Goal: Entertainment & Leisure: Consume media (video, audio)

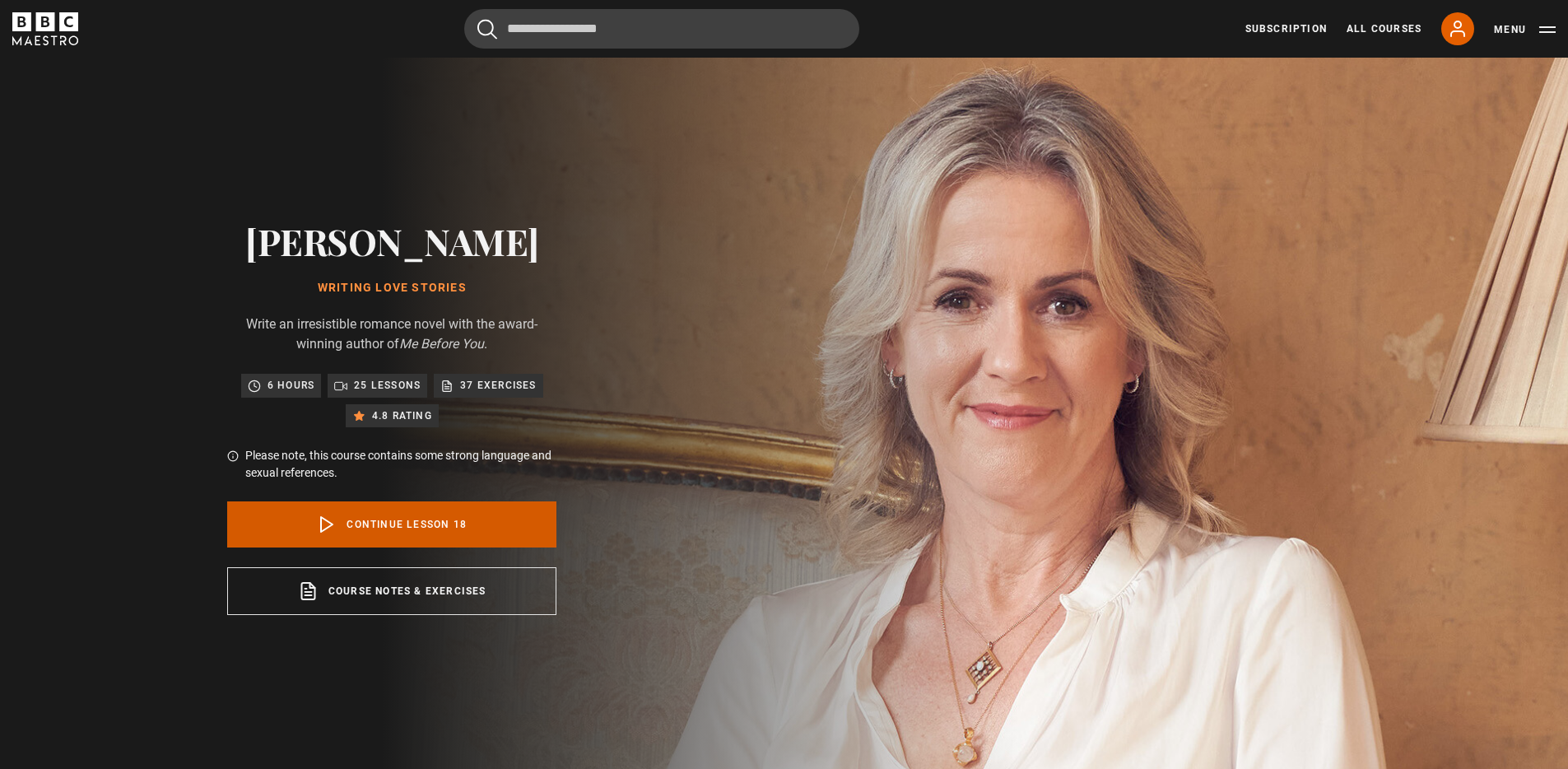
click at [430, 513] on link "Continue lesson 18" at bounding box center [392, 525] width 329 height 46
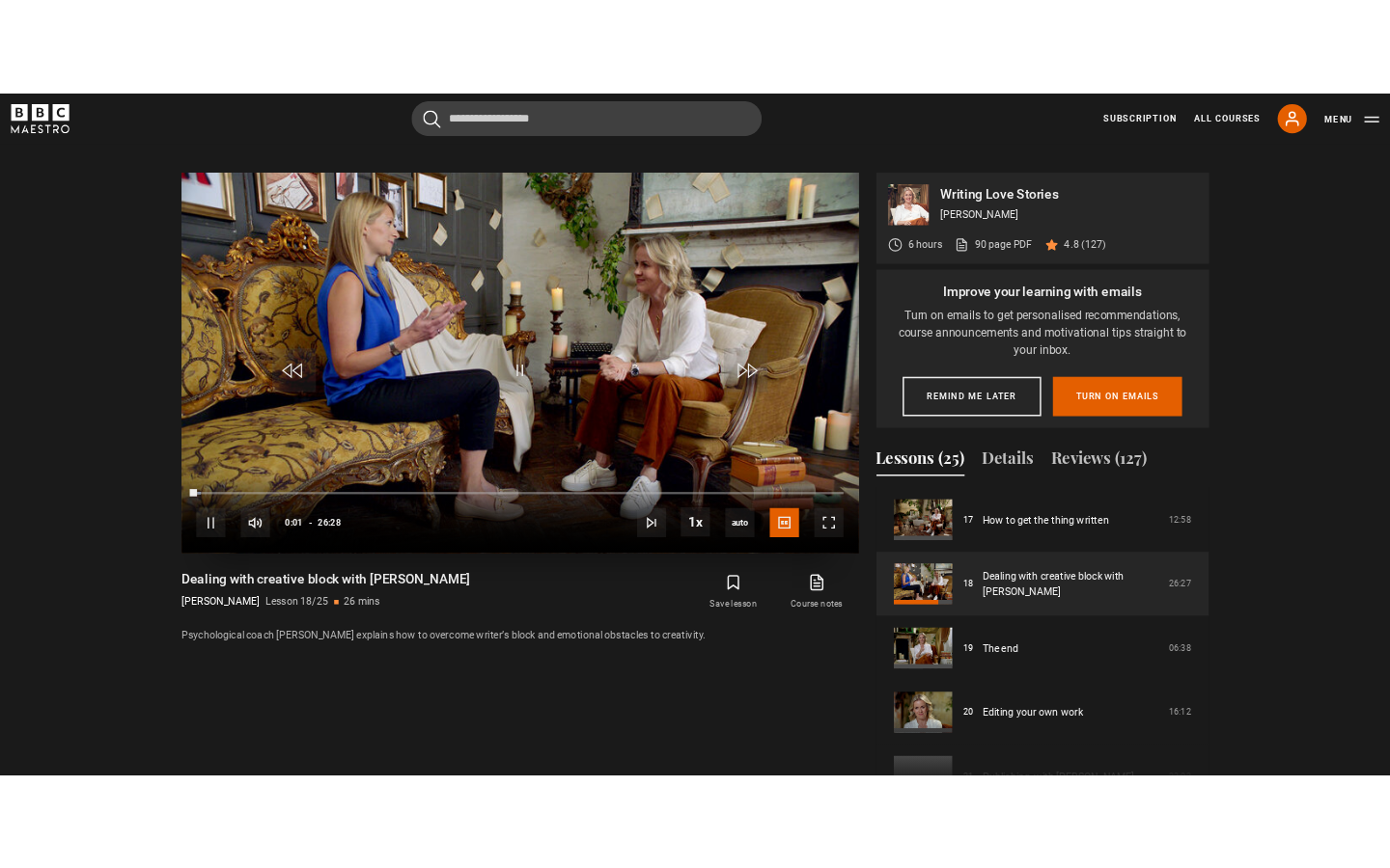
scroll to position [911, 0]
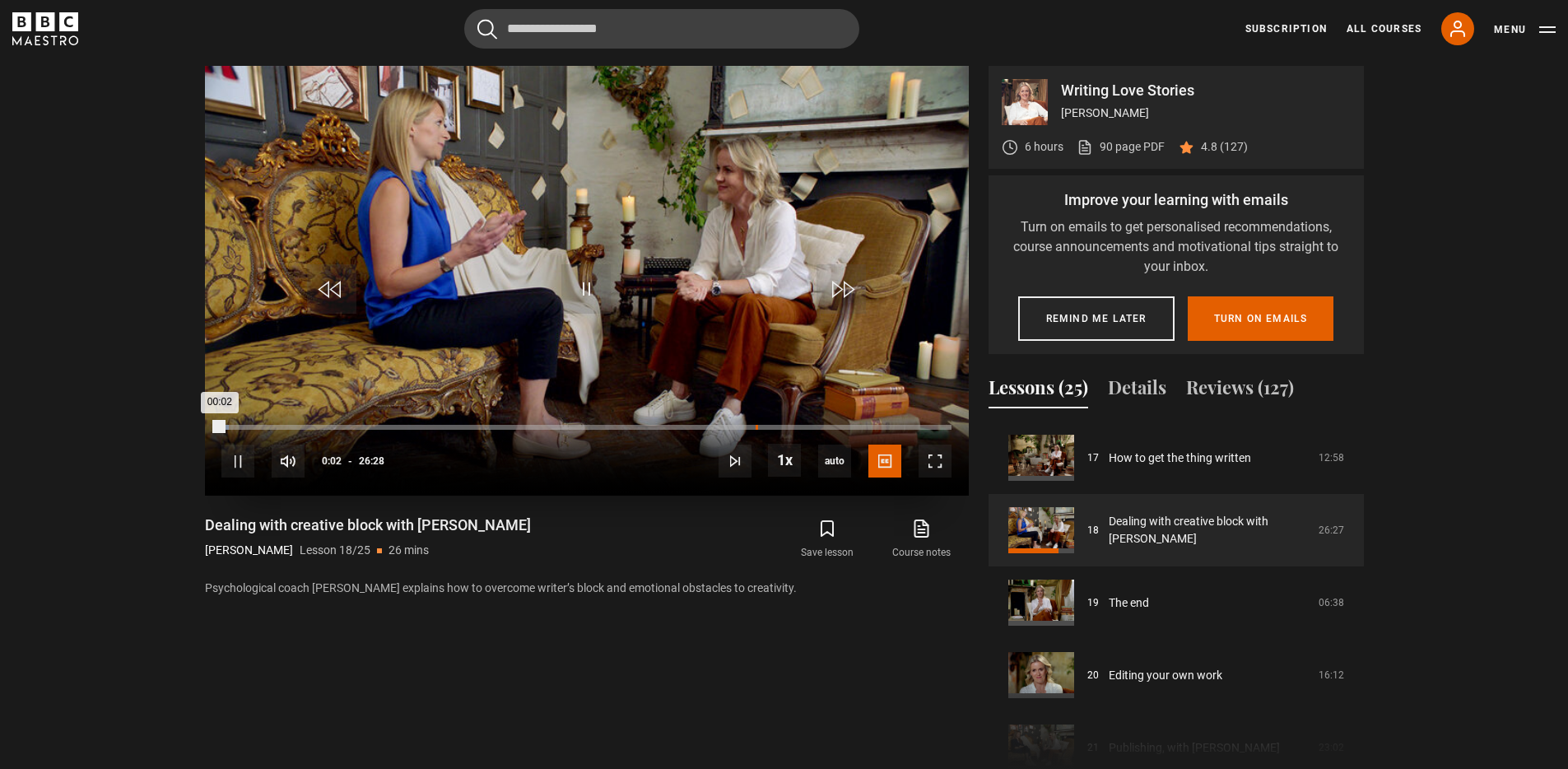
click at [755, 428] on div "Loaded : 0.94% 19:23 00:02" at bounding box center [586, 428] width 730 height 5
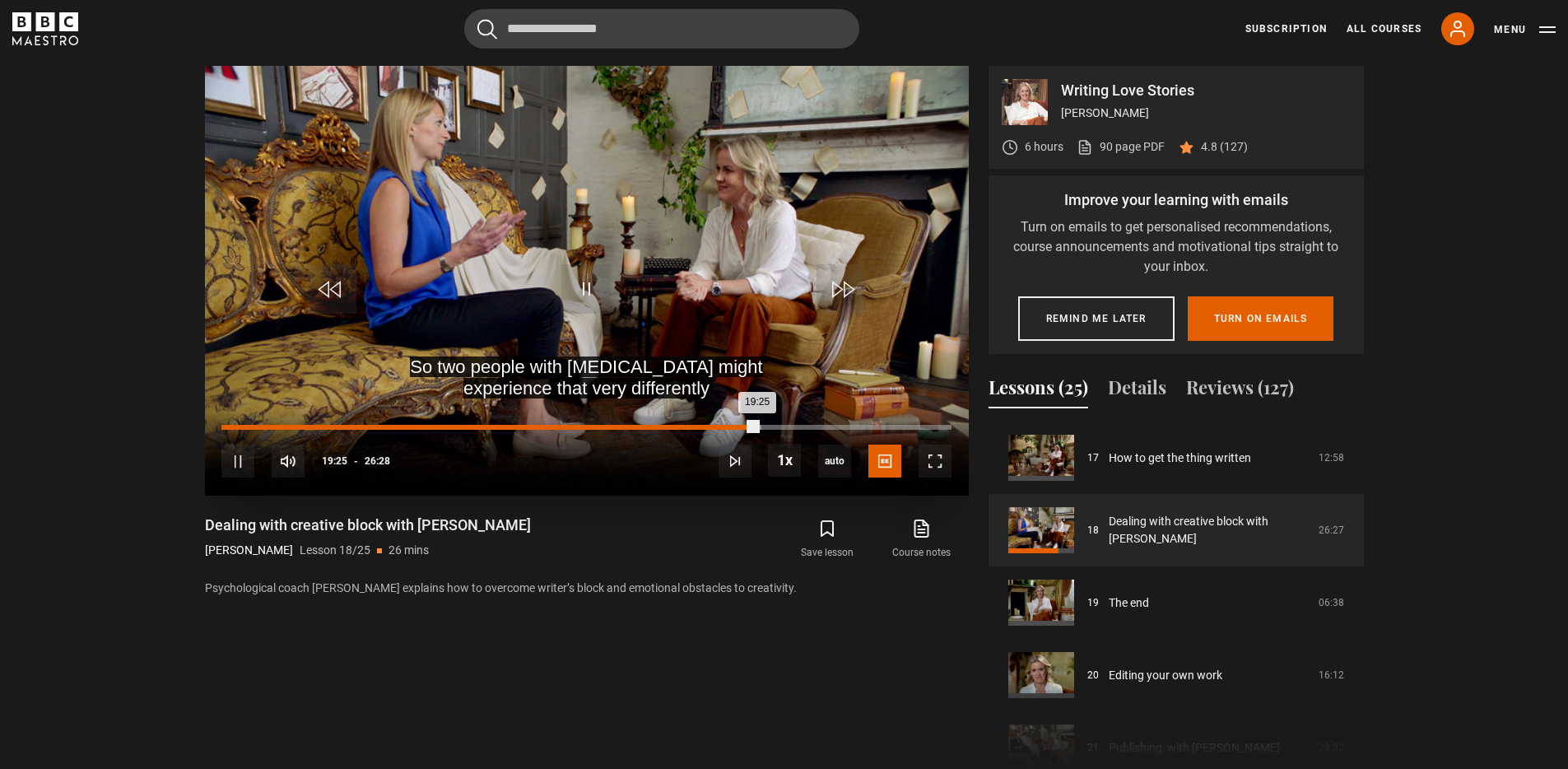
click at [695, 428] on div "Loaded : 73.99% 17:10 19:25" at bounding box center [586, 428] width 730 height 5
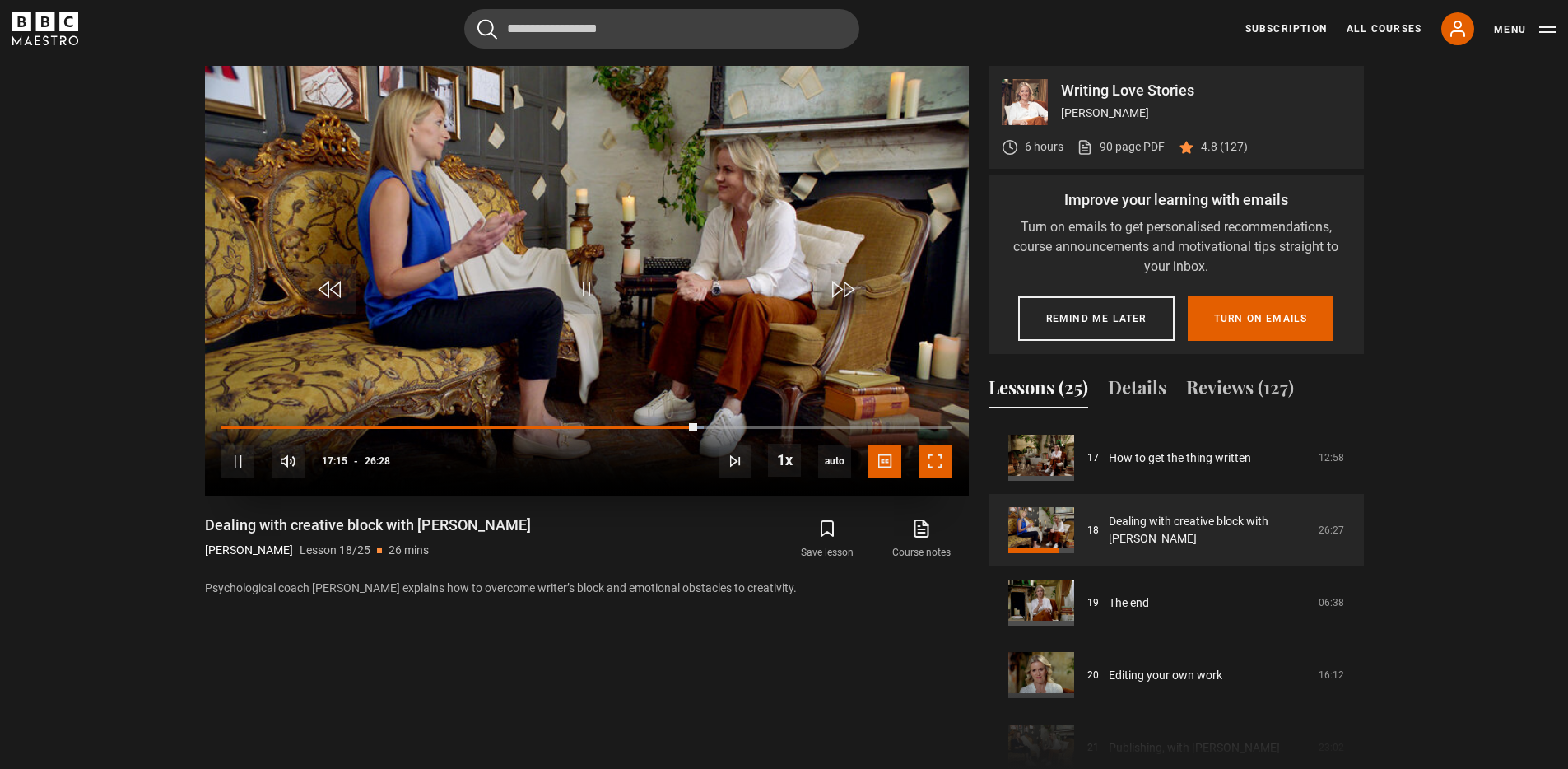
click at [939, 464] on span "Video Player" at bounding box center [935, 461] width 33 height 33
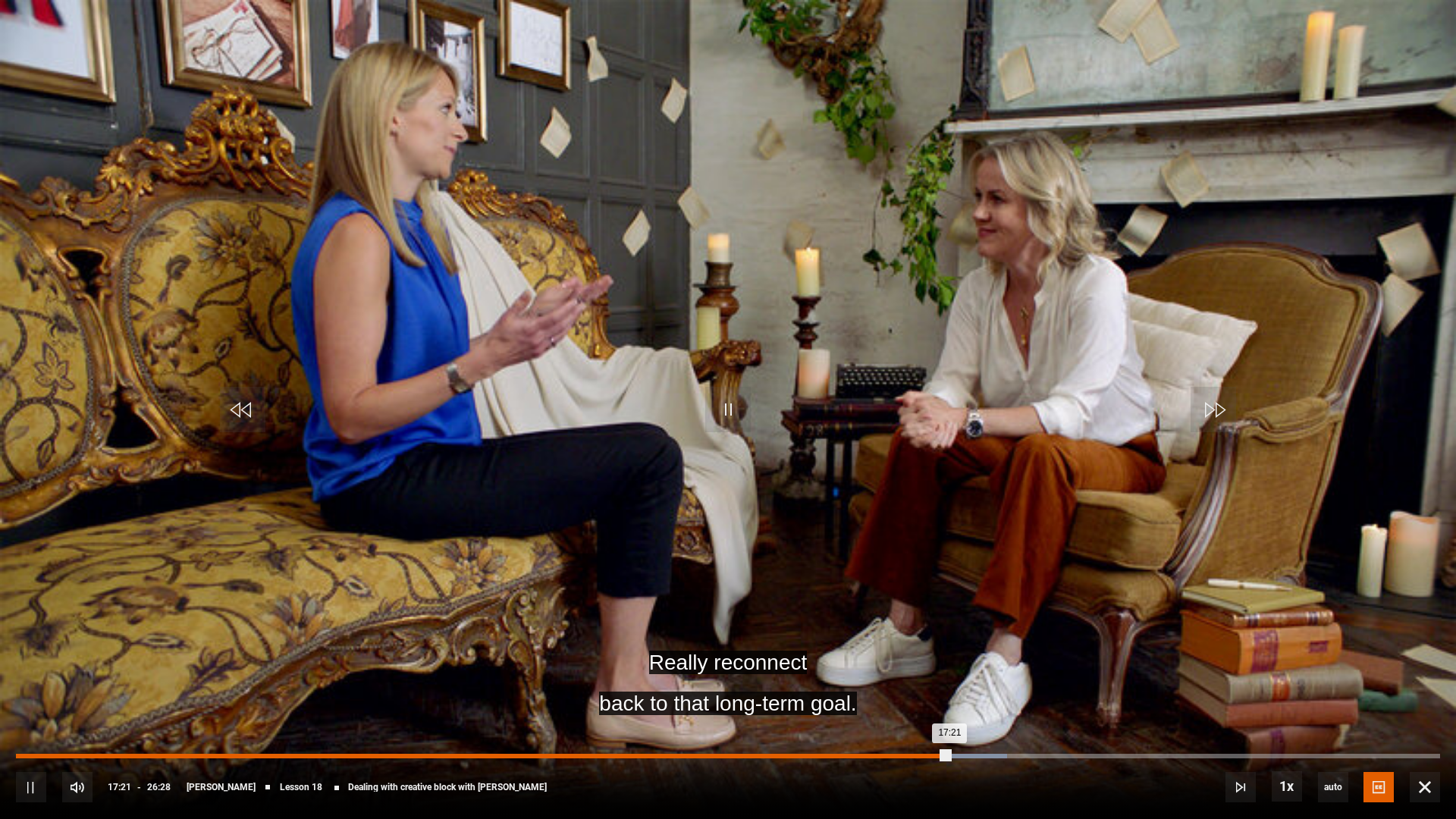
click at [746, 497] on div "13:33" at bounding box center [746, 756] width 2 height 5
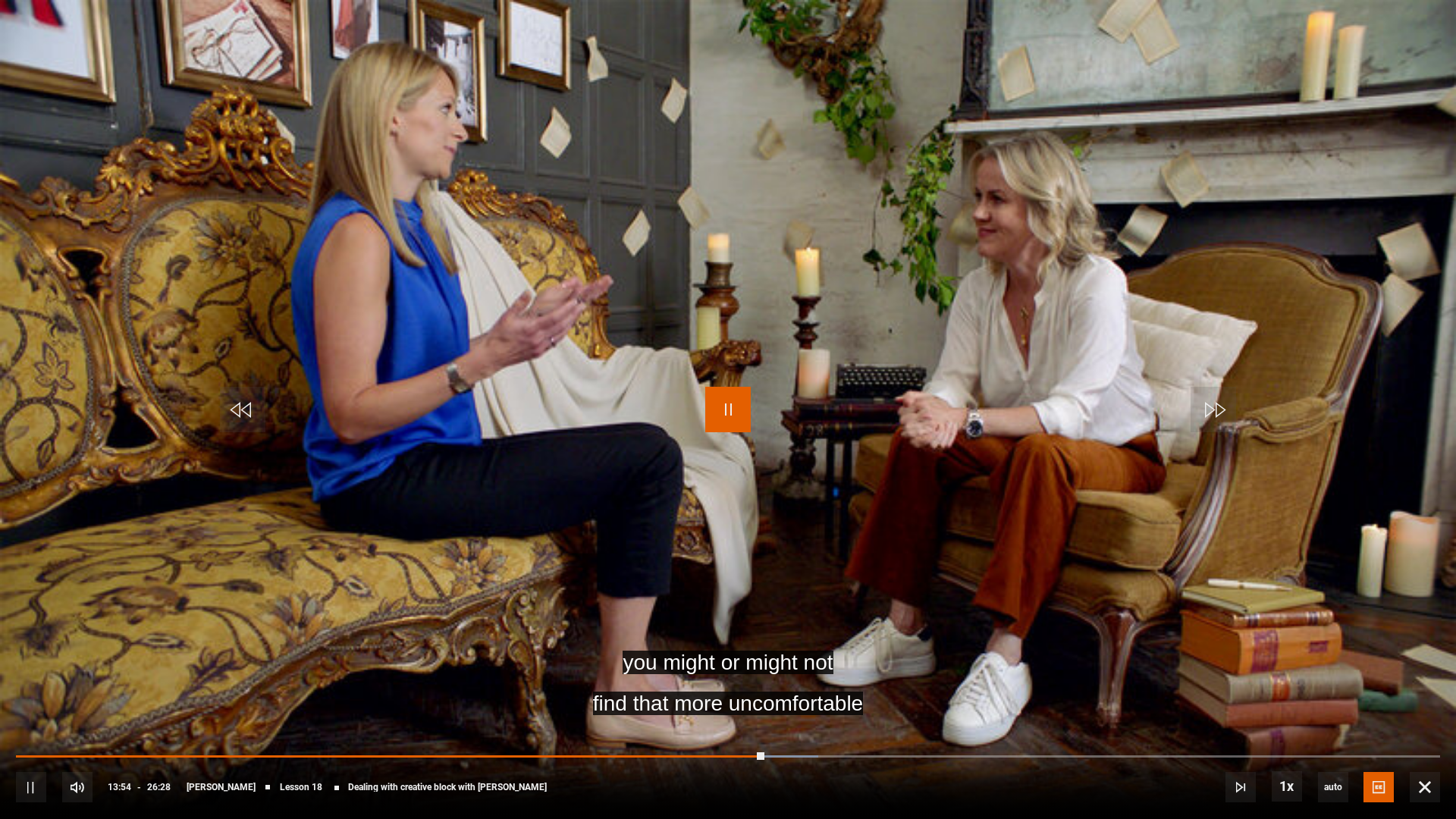
click at [721, 416] on span "Video Player" at bounding box center [728, 410] width 45 height 46
click at [726, 424] on span "Video Player" at bounding box center [728, 410] width 45 height 46
click at [718, 420] on span "Video Player" at bounding box center [728, 410] width 45 height 46
click at [719, 420] on span "Video Player" at bounding box center [728, 410] width 45 height 46
click at [729, 411] on span "Video Player" at bounding box center [728, 410] width 45 height 46
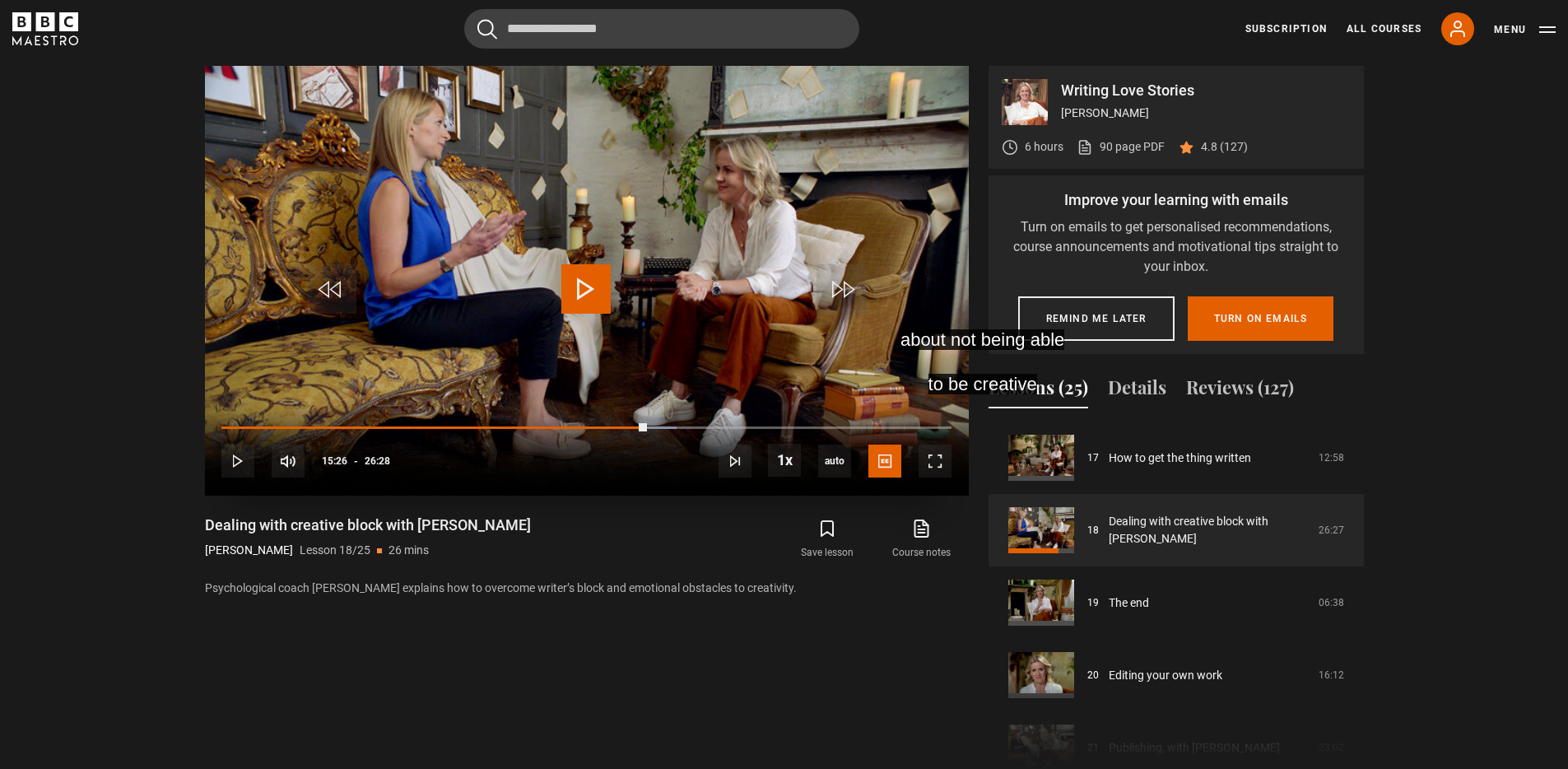
click at [596, 282] on span "Video Player" at bounding box center [587, 289] width 49 height 49
click at [942, 467] on span "Video Player" at bounding box center [935, 461] width 33 height 33
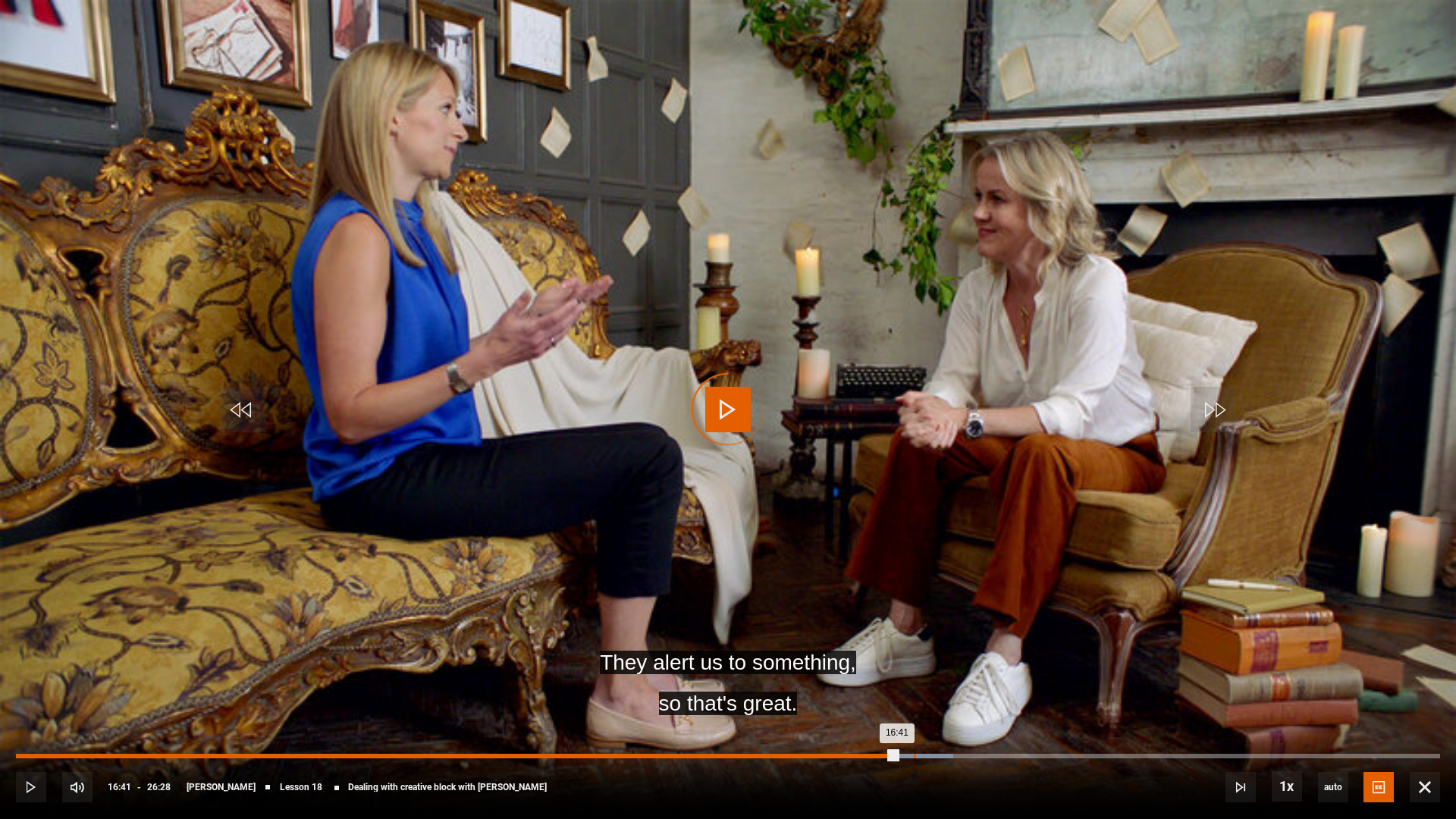
click at [913, 497] on div "Loaded : 65.81% 16:41 16:41" at bounding box center [728, 756] width 1424 height 5
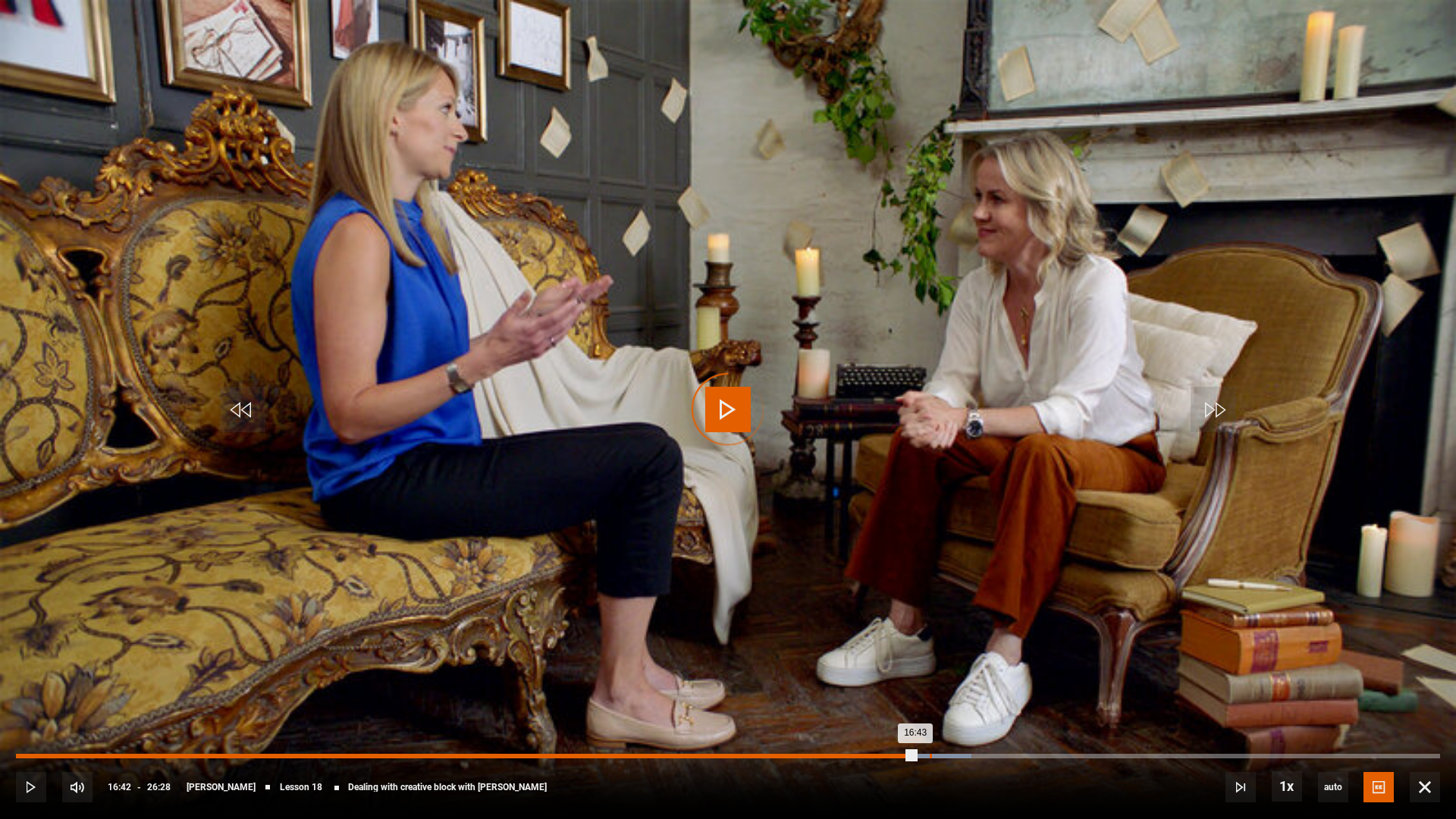
click at [930, 497] on div "Loaded : 67.07% 16:58 16:43" at bounding box center [728, 756] width 1424 height 5
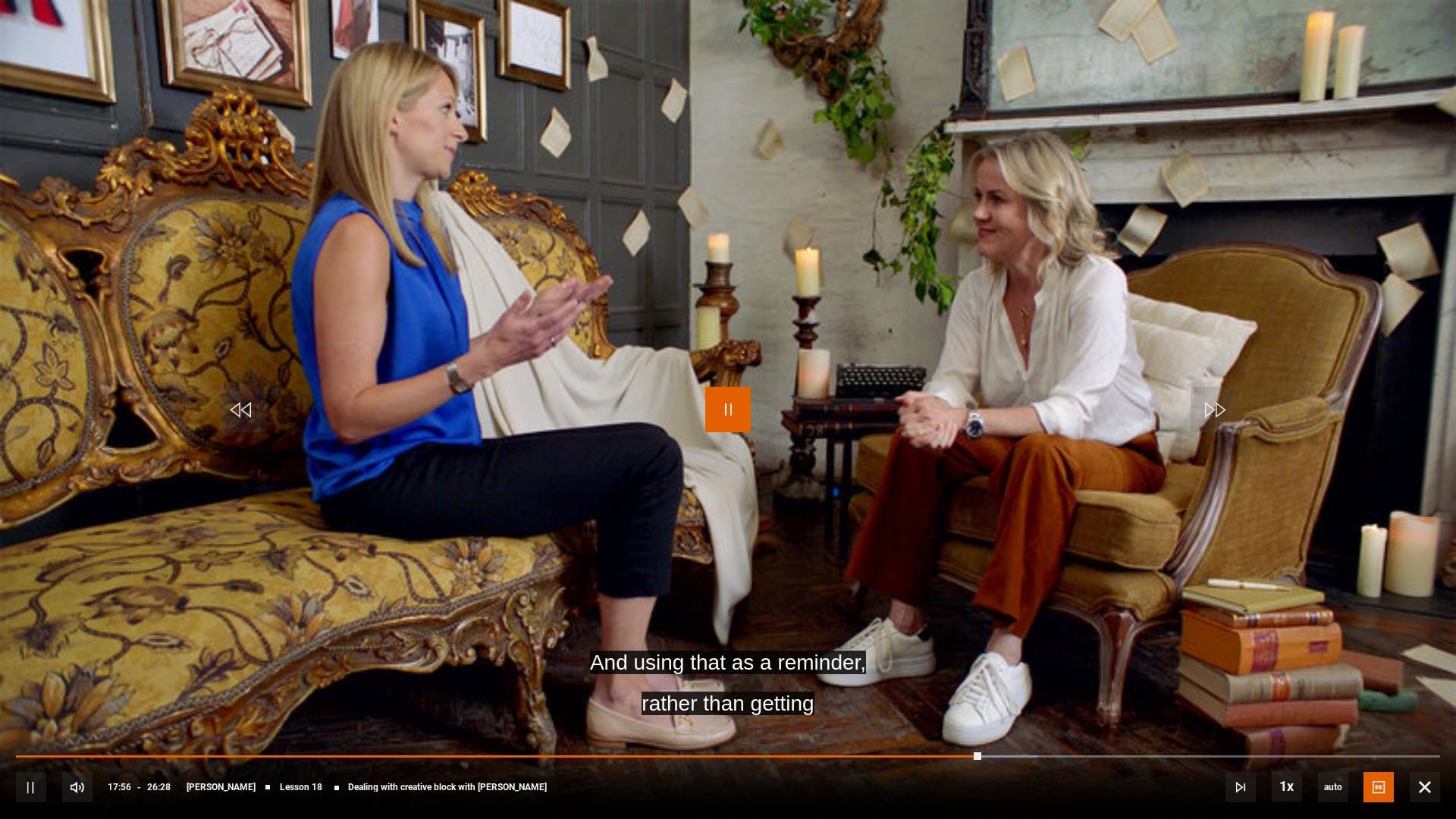
click at [731, 423] on span "Video Player" at bounding box center [728, 410] width 45 height 46
click at [722, 409] on span "Video Player" at bounding box center [728, 410] width 45 height 46
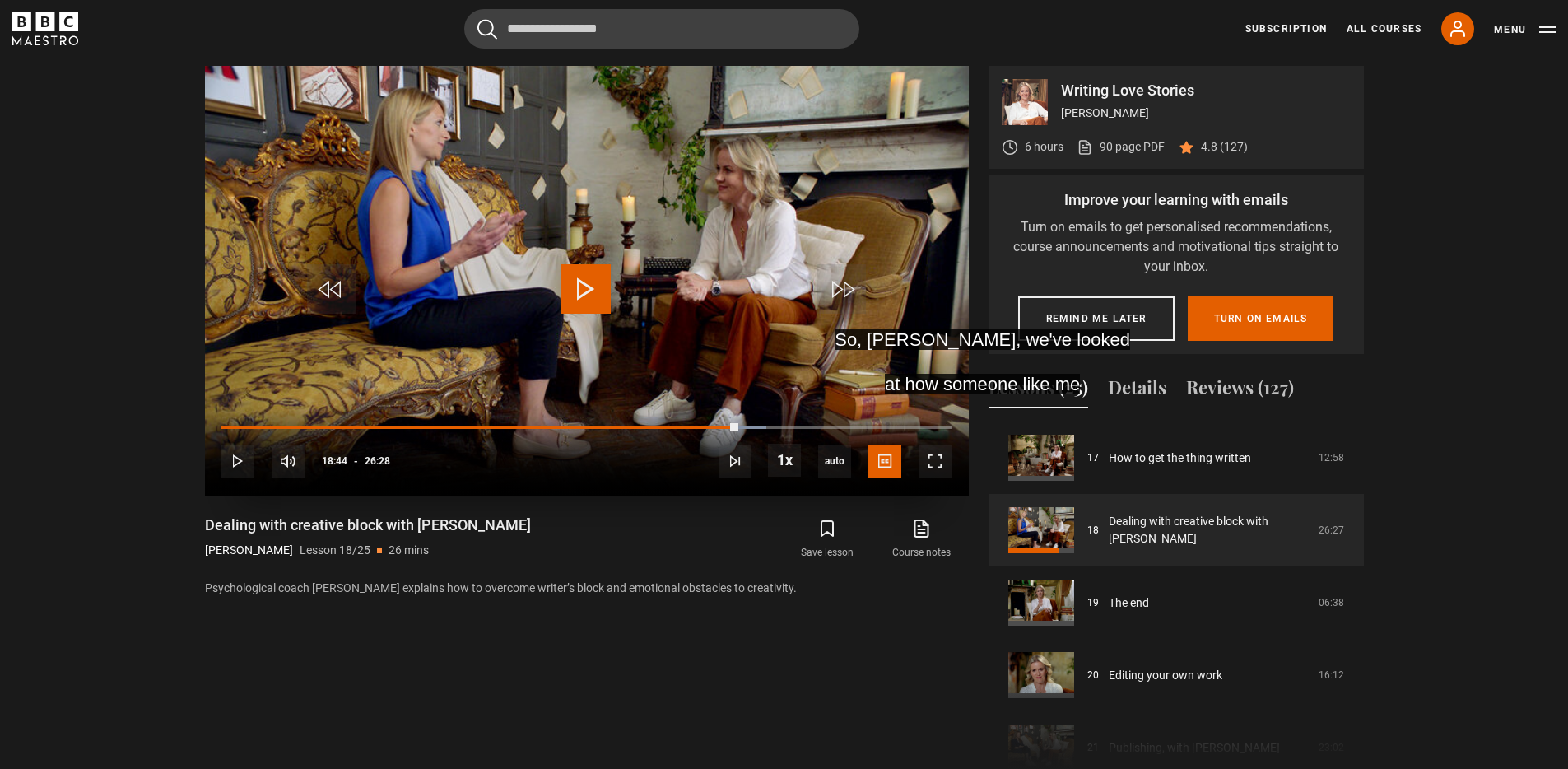
click at [609, 296] on span "Video Player" at bounding box center [587, 289] width 49 height 49
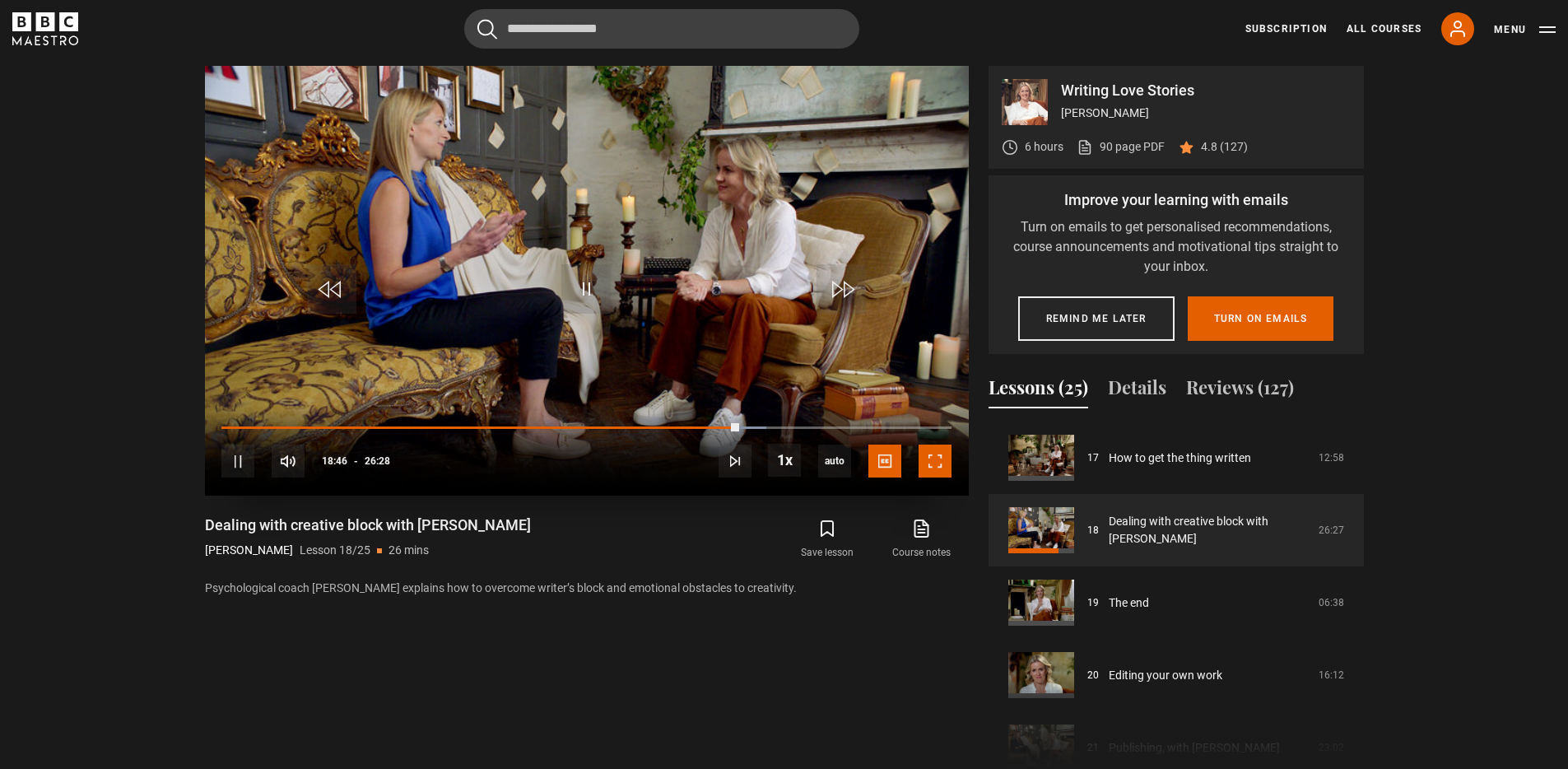
click at [924, 465] on span "Video Player" at bounding box center [935, 461] width 33 height 33
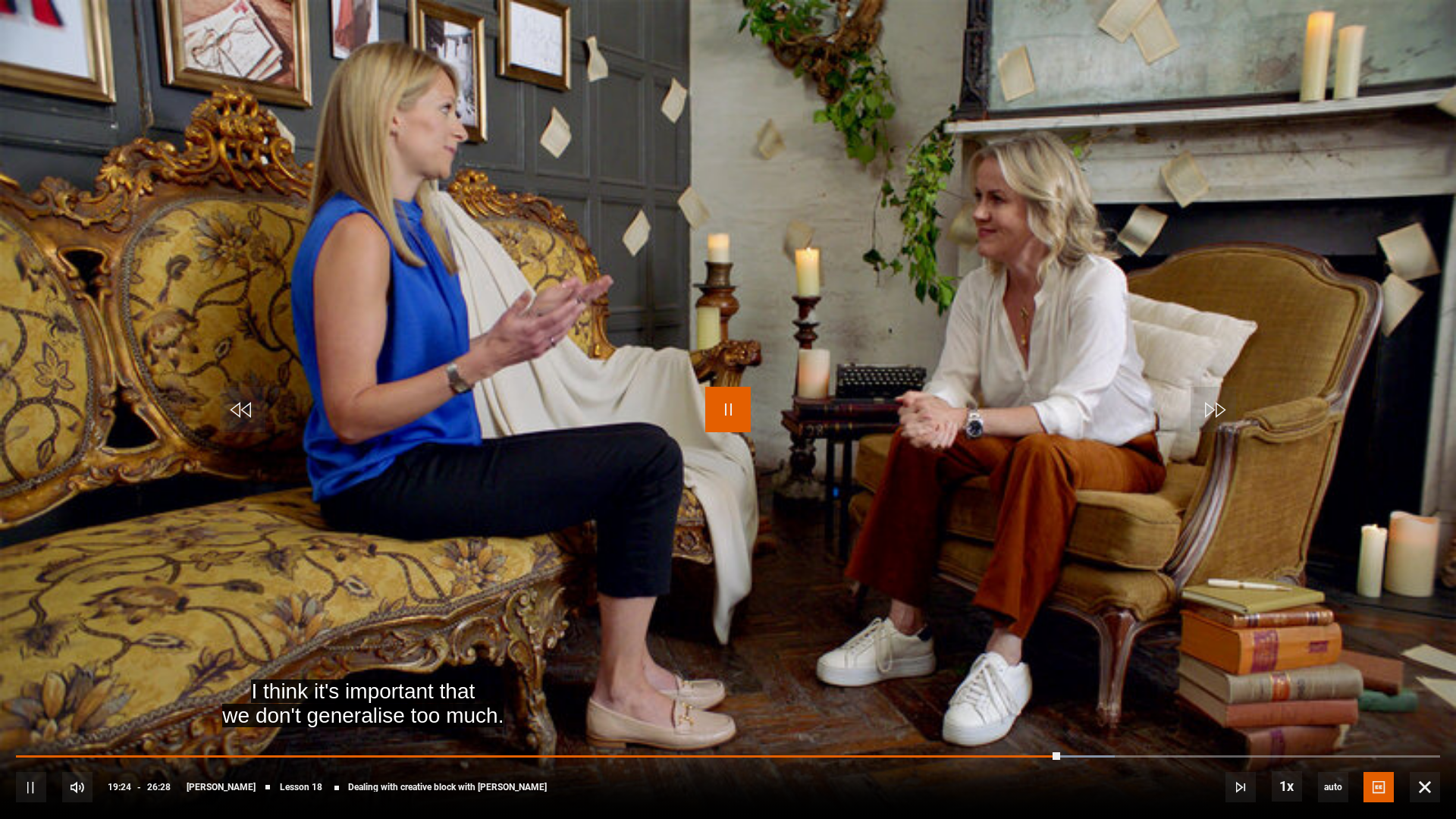
click at [721, 411] on span "Video Player" at bounding box center [728, 410] width 45 height 46
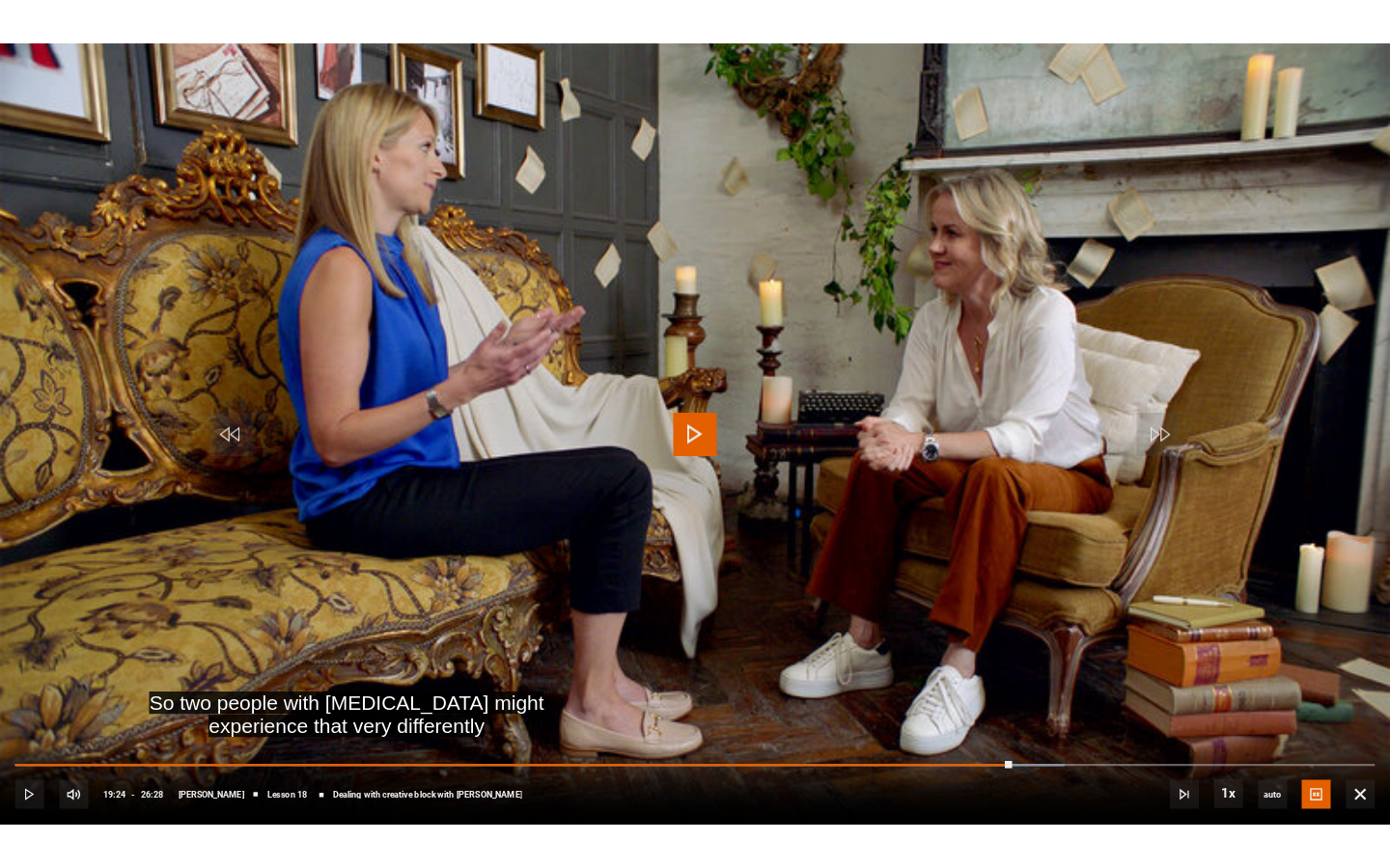
scroll to position [1444, 0]
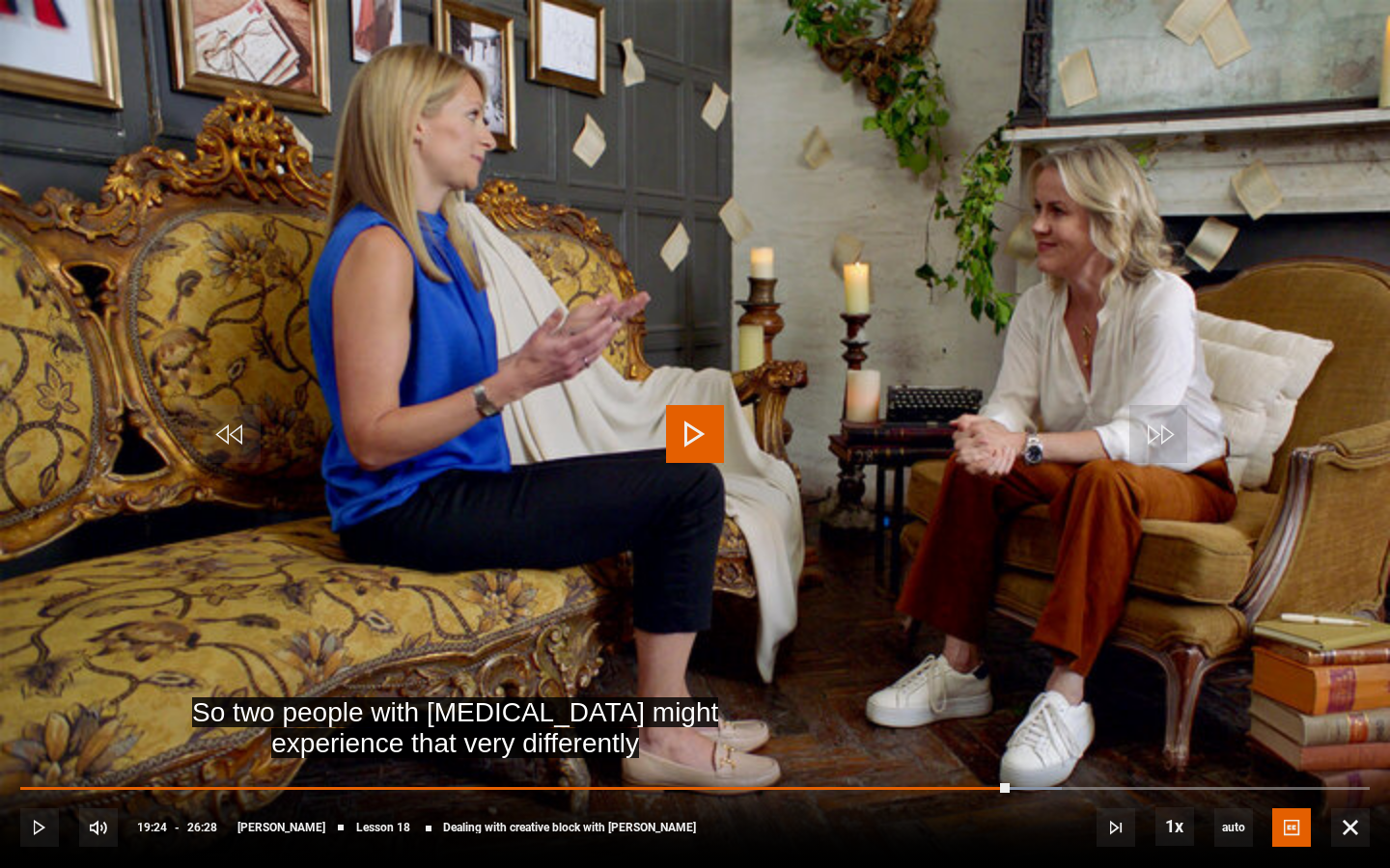
click at [687, 446] on span "Video Player" at bounding box center [695, 434] width 58 height 58
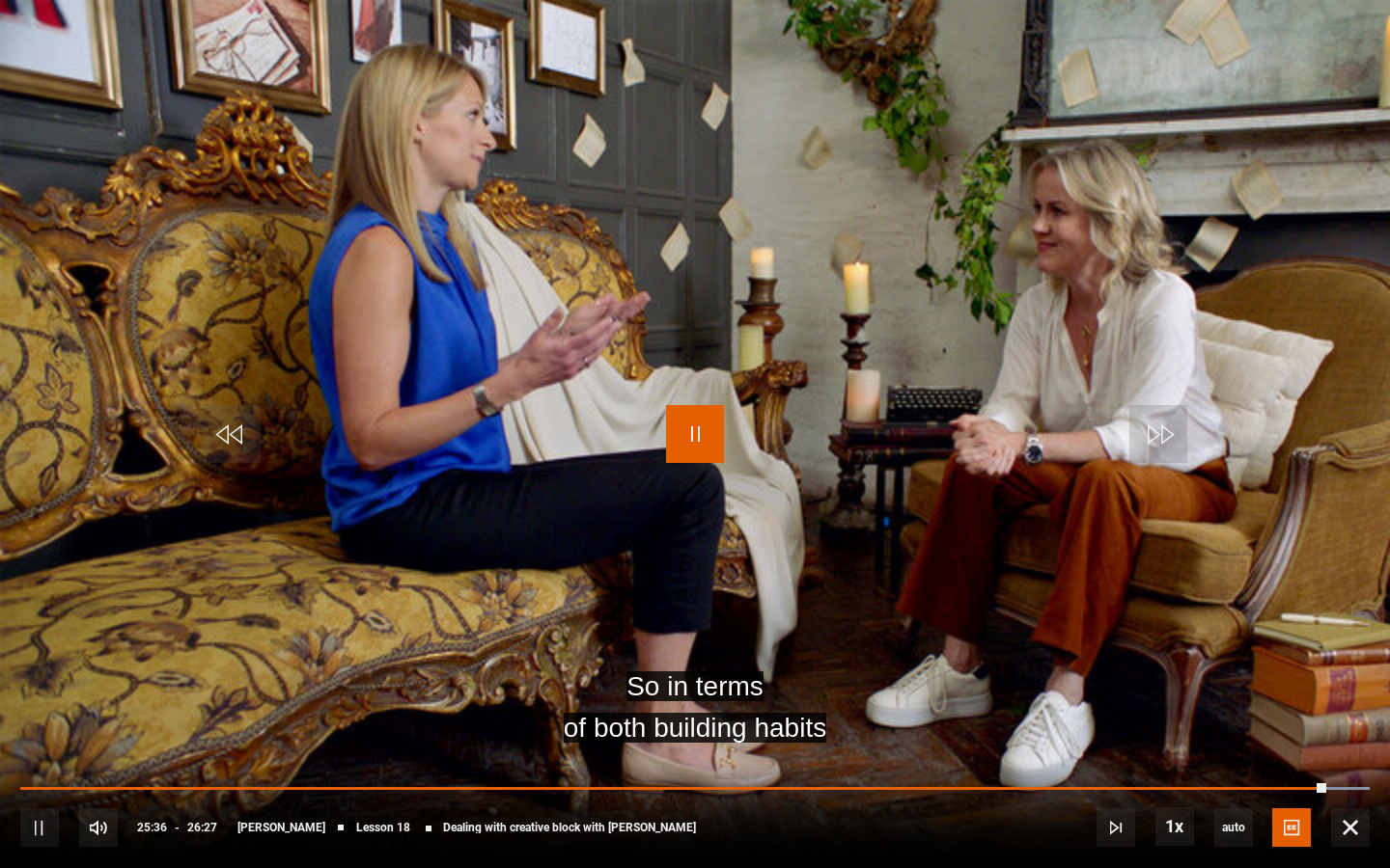
click at [687, 446] on span "Video Player" at bounding box center [695, 434] width 58 height 58
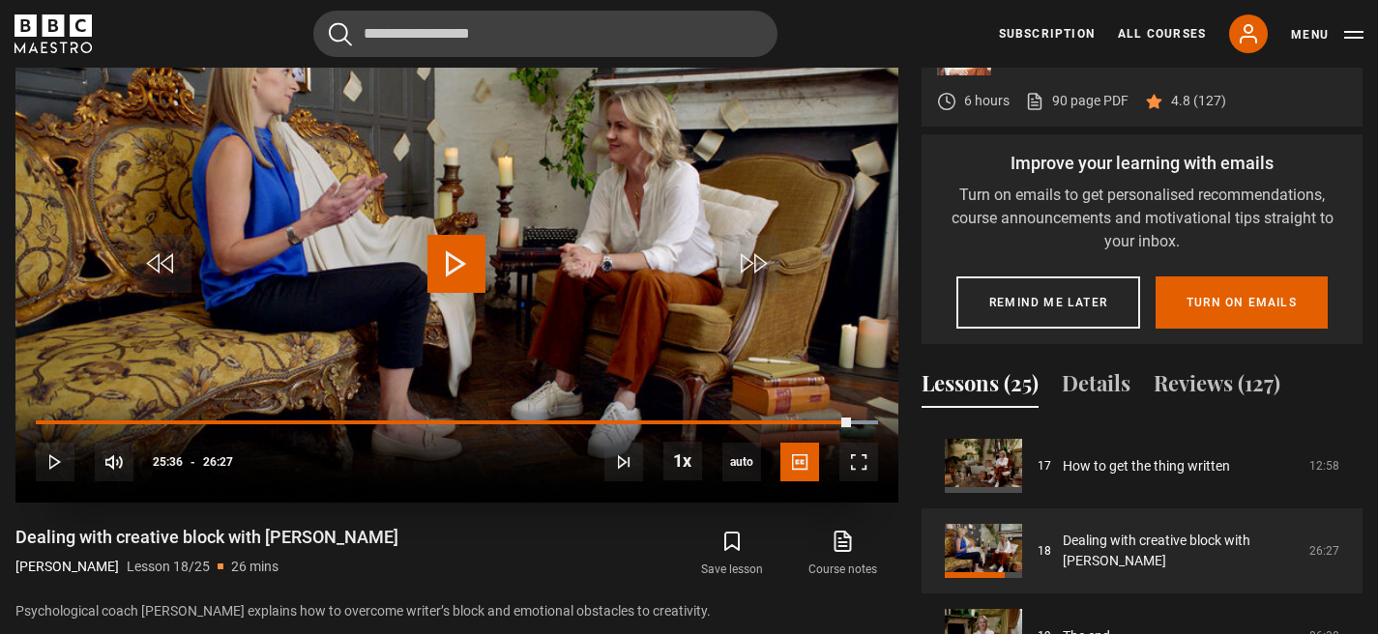
click at [425, 268] on video "Video Player" at bounding box center [456, 254] width 883 height 497
click at [846, 453] on span "Video Player" at bounding box center [858, 462] width 39 height 39
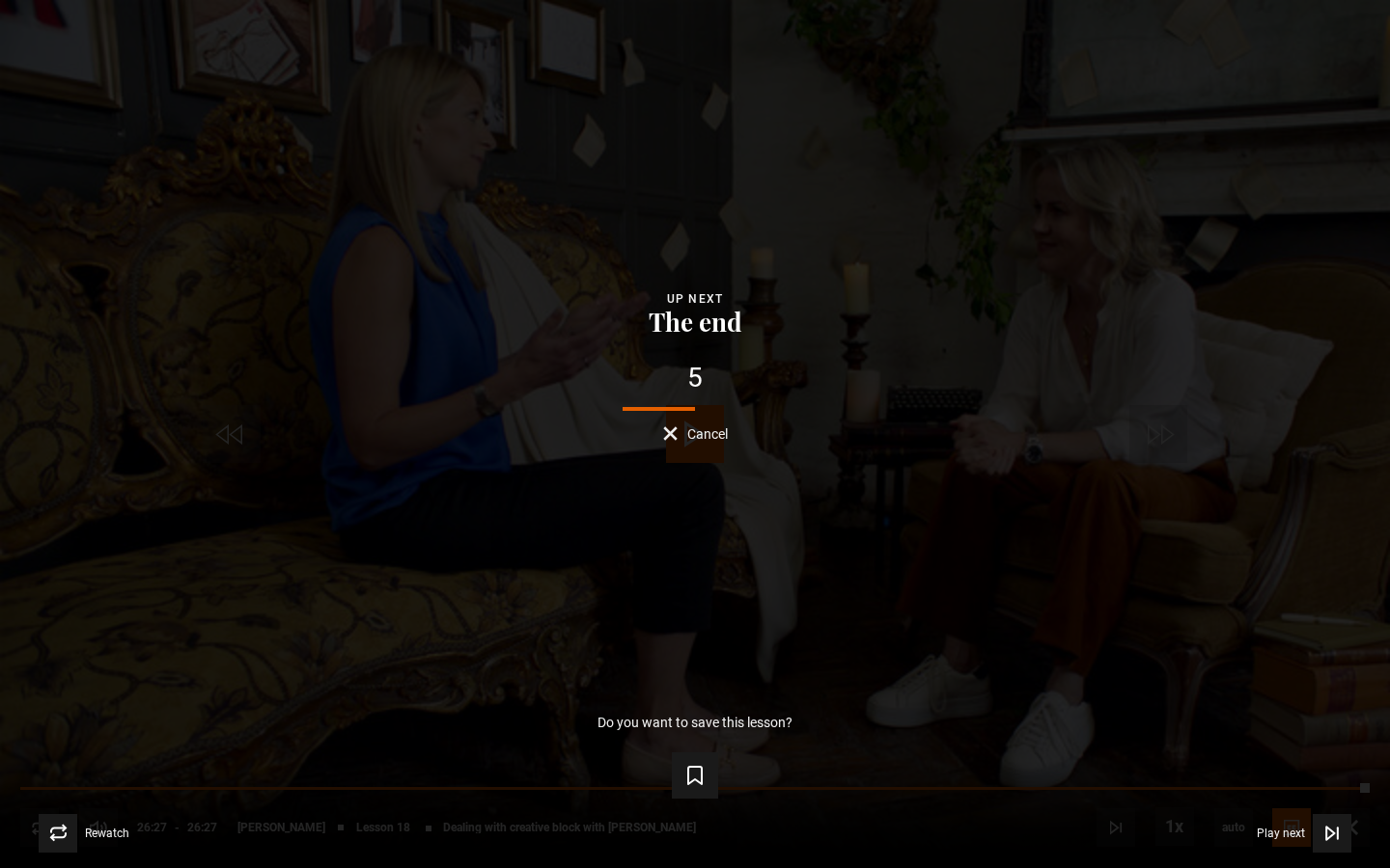
click at [706, 324] on button "The end" at bounding box center [695, 321] width 105 height 27
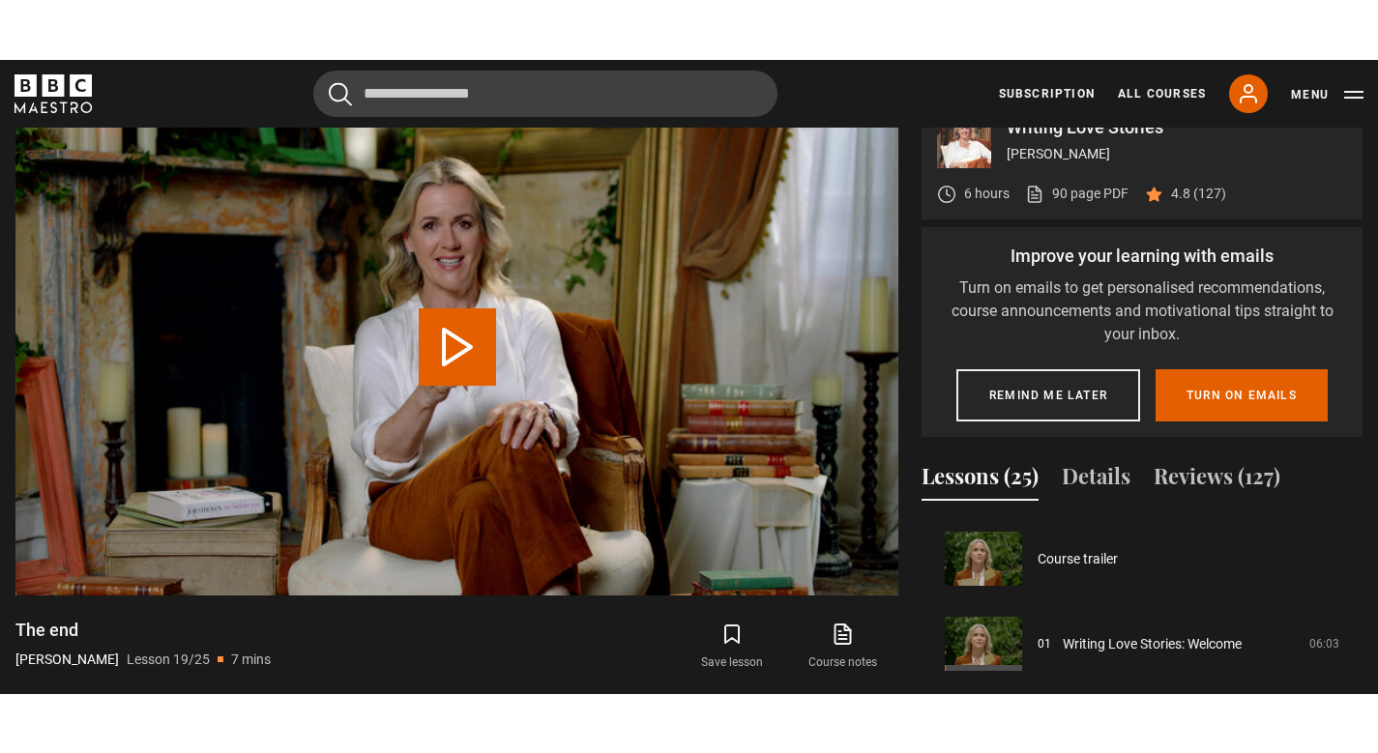
scroll to position [1532, 0]
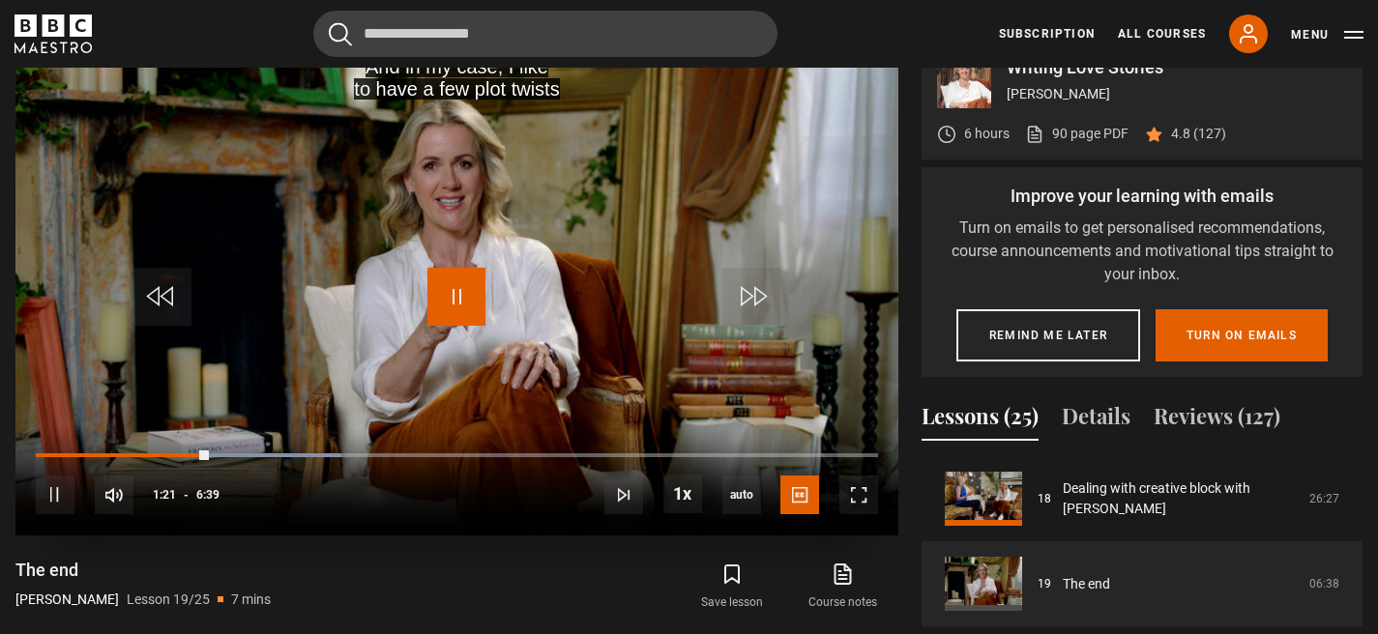
click at [459, 298] on span "Video Player" at bounding box center [456, 297] width 58 height 58
click at [466, 303] on span "Video Player" at bounding box center [456, 297] width 58 height 58
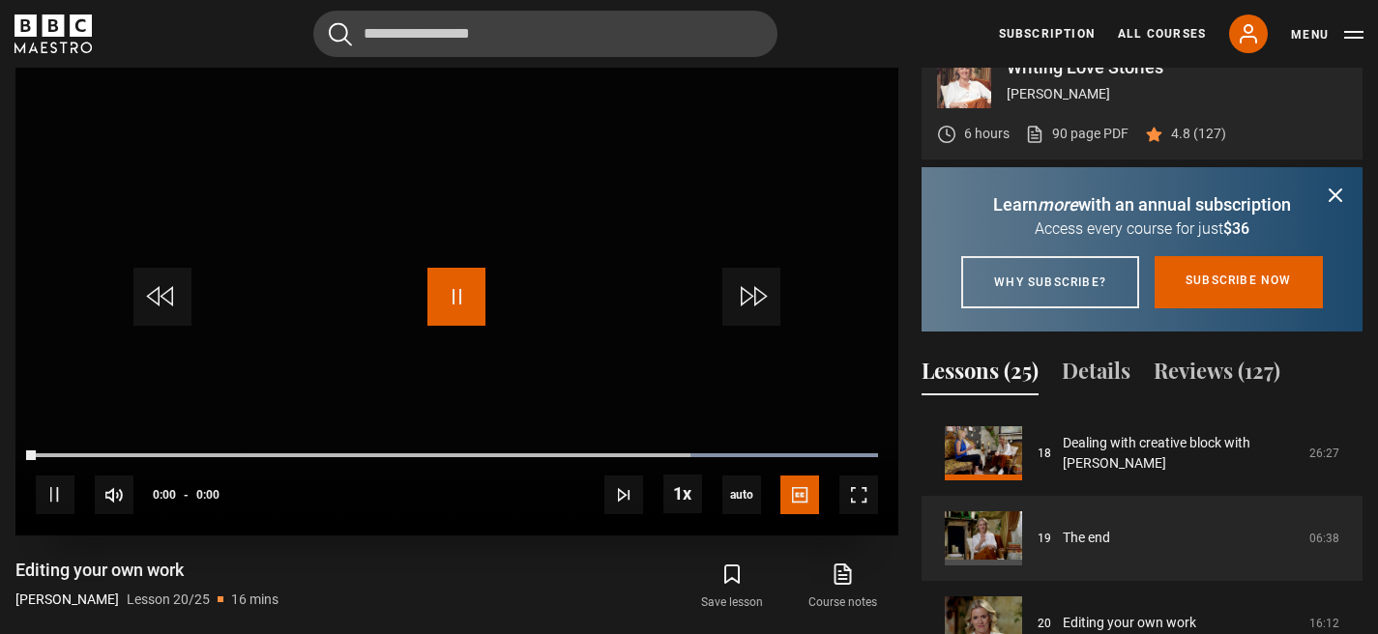
click at [441, 311] on span "Video Player" at bounding box center [456, 297] width 58 height 58
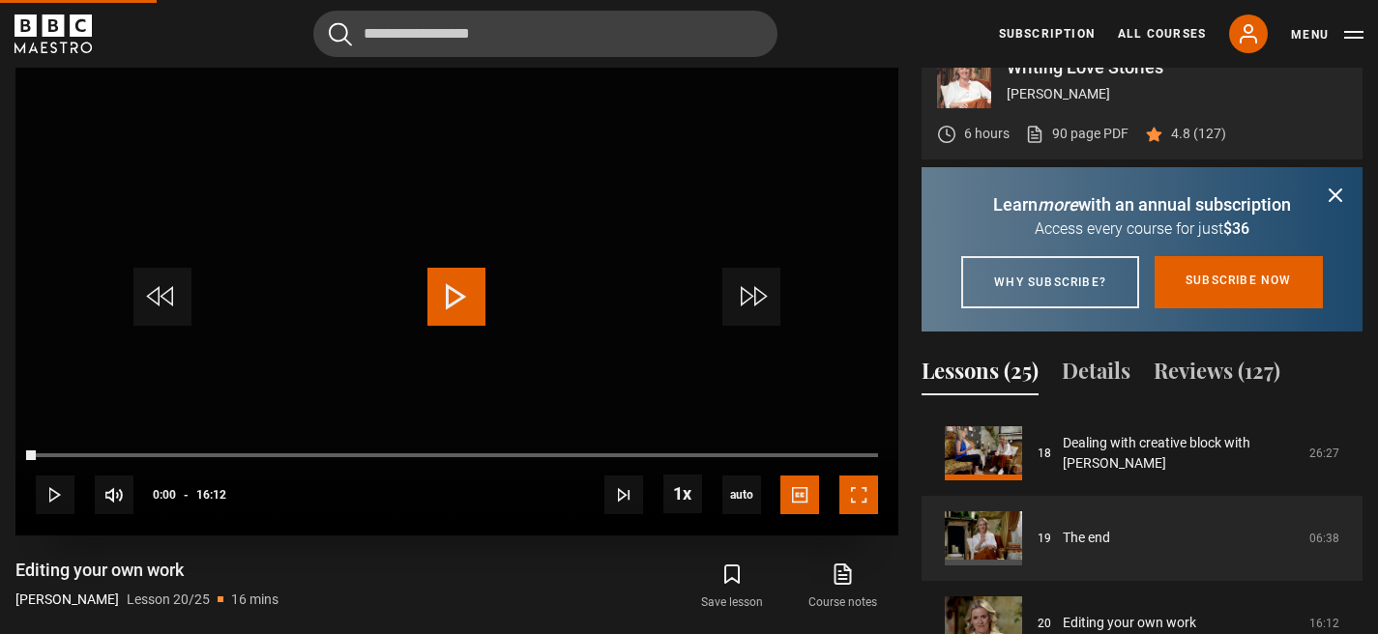
click at [845, 490] on span "Video Player" at bounding box center [858, 495] width 39 height 39
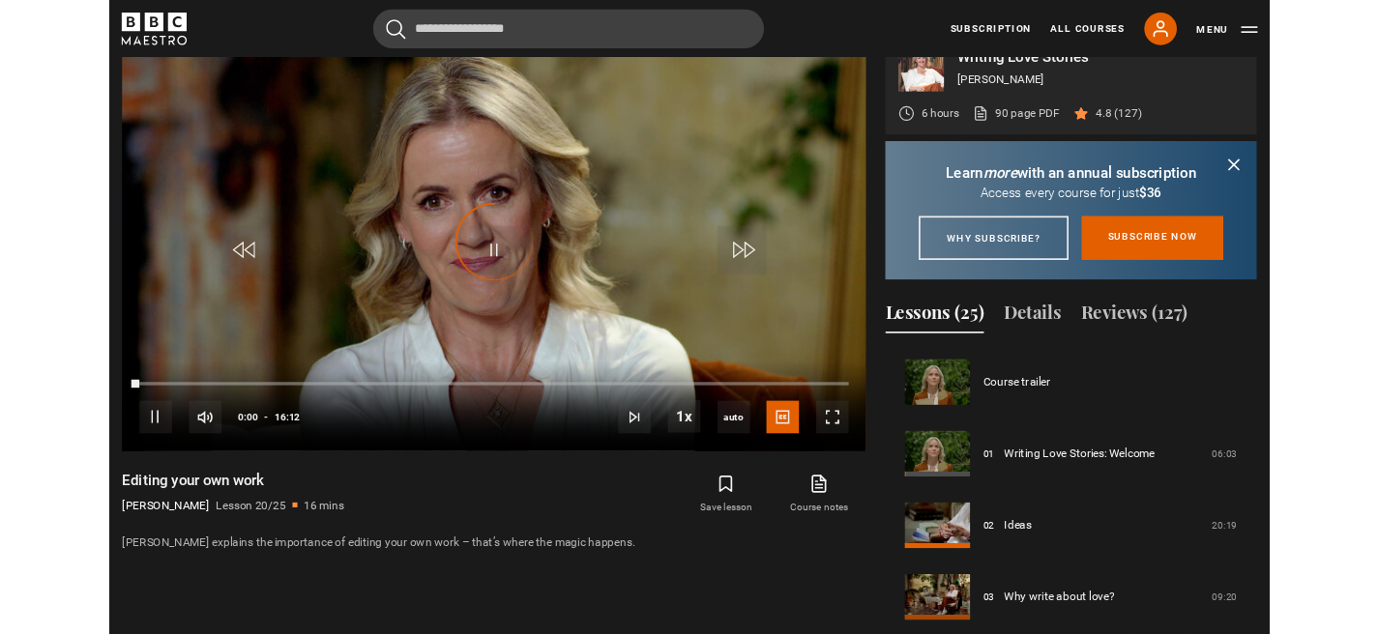
scroll to position [1617, 0]
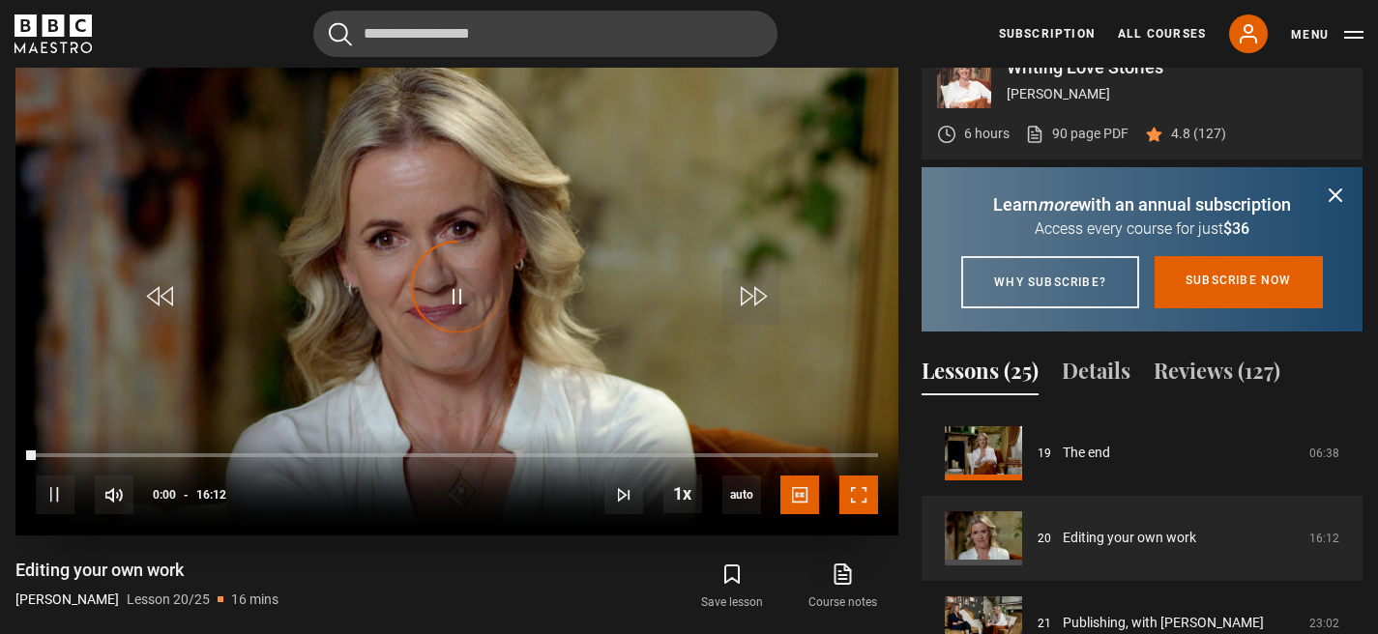
click at [855, 511] on span "Video Player" at bounding box center [858, 495] width 39 height 39
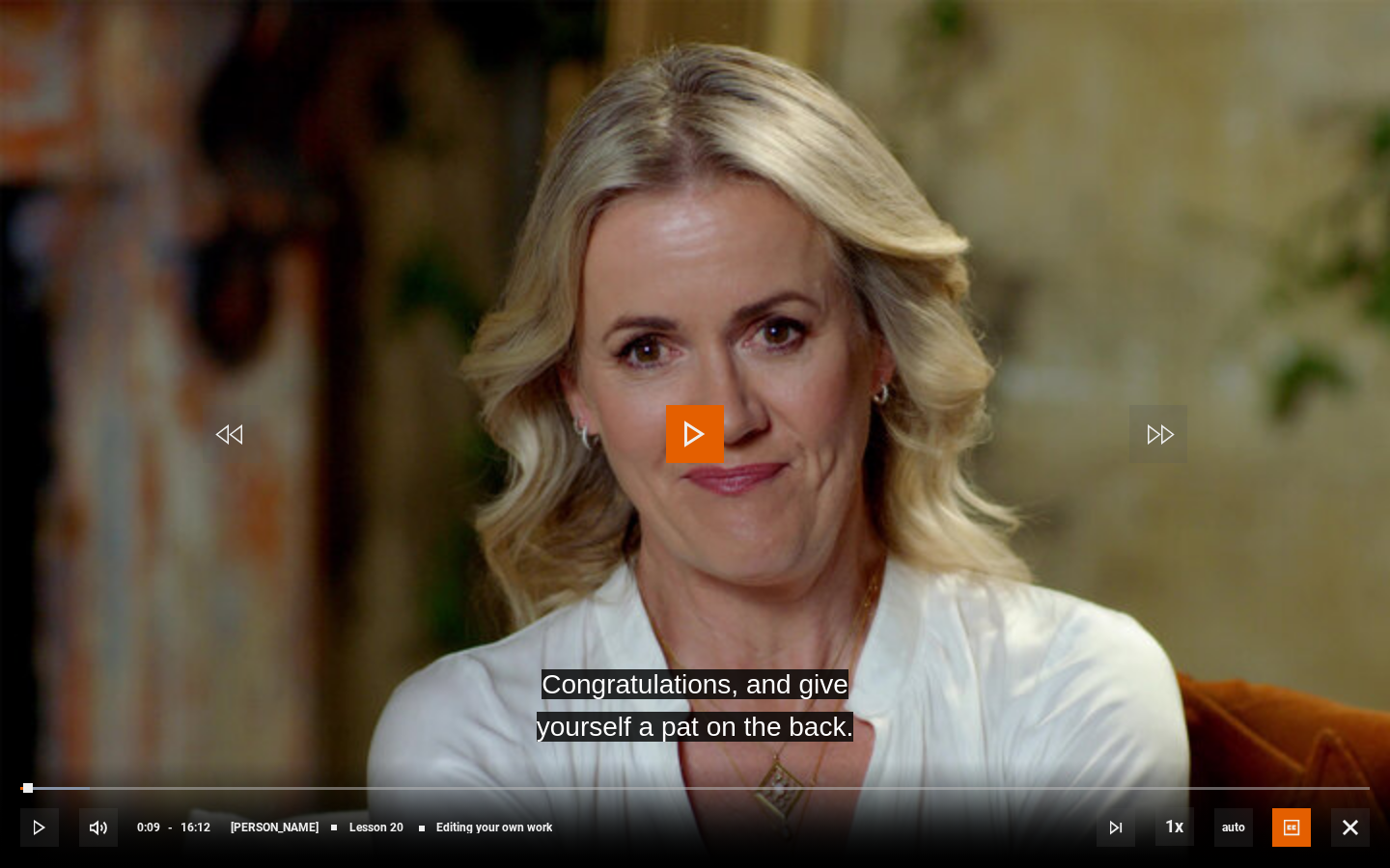
click at [734, 440] on video "Video Player" at bounding box center [695, 434] width 1390 height 868
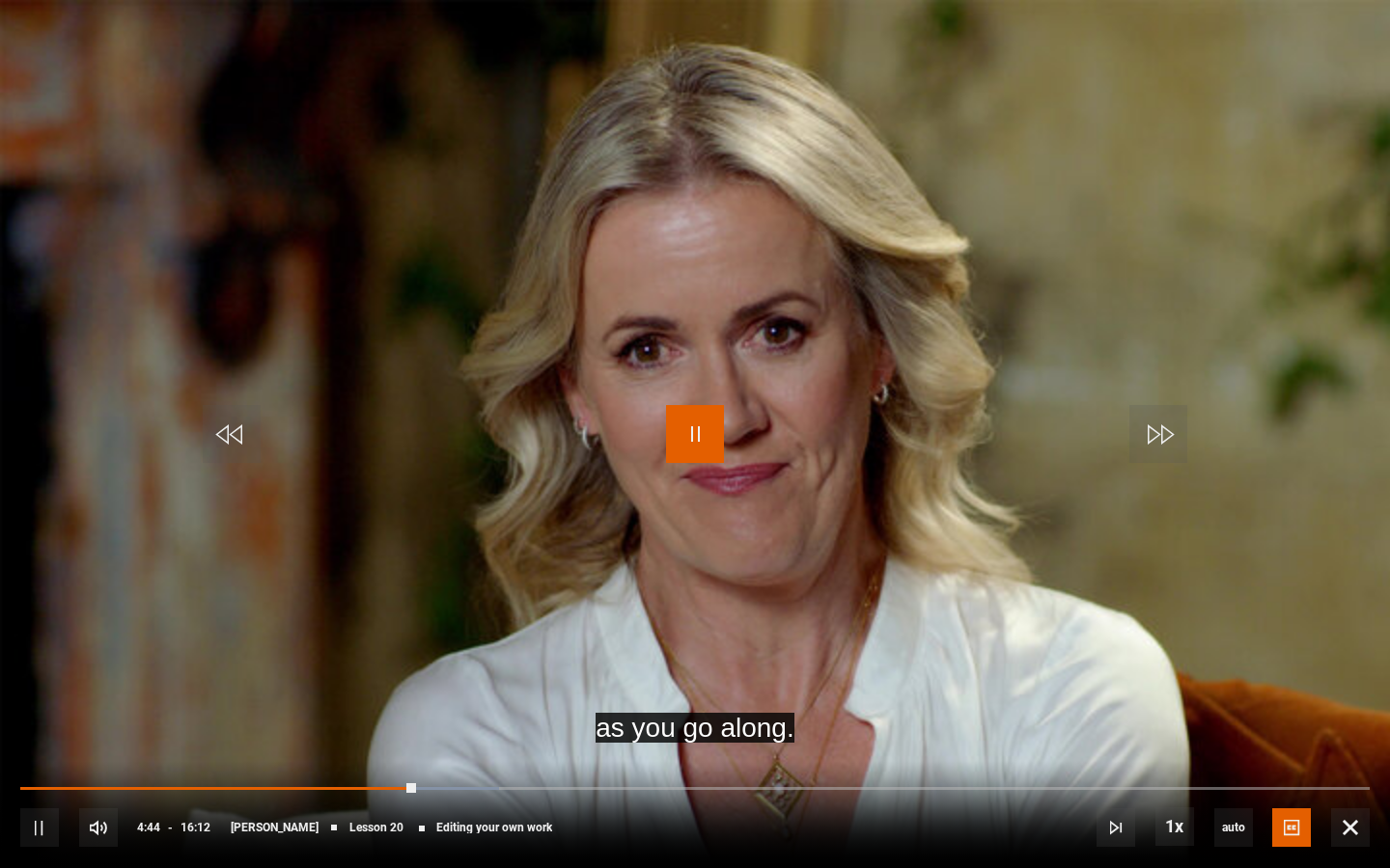
click at [705, 441] on span "Video Player" at bounding box center [695, 434] width 58 height 58
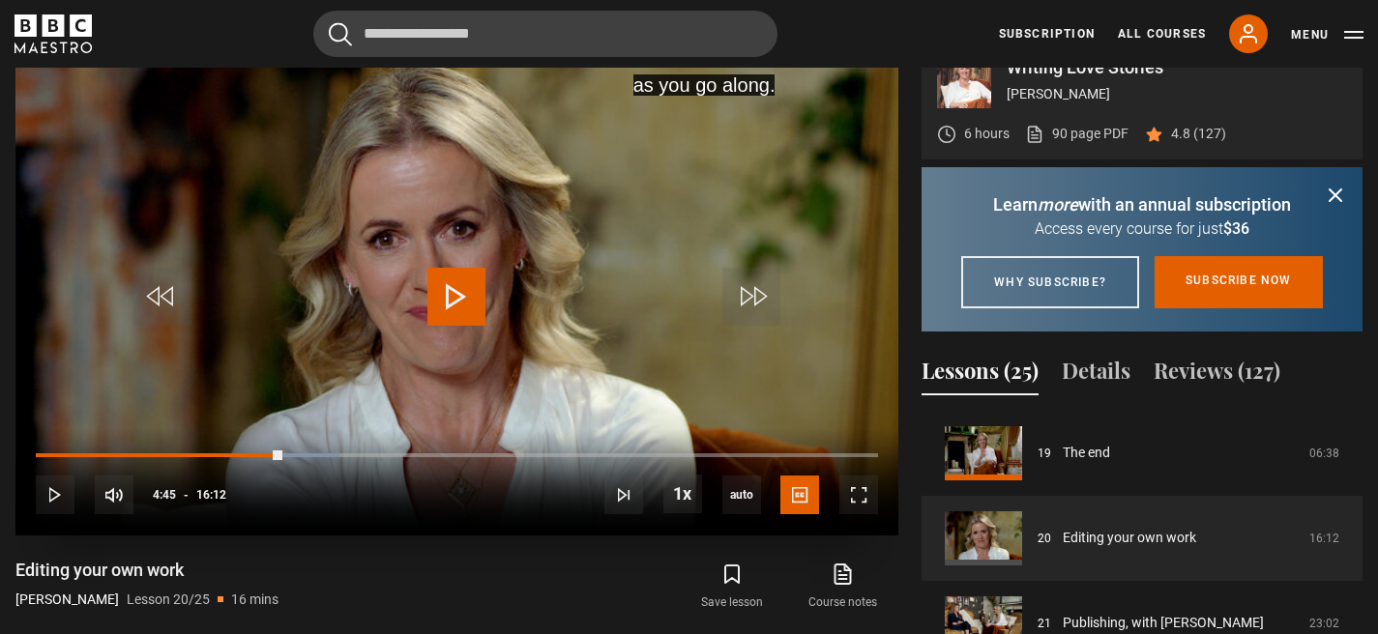
click at [456, 282] on span "Video Player" at bounding box center [456, 297] width 58 height 58
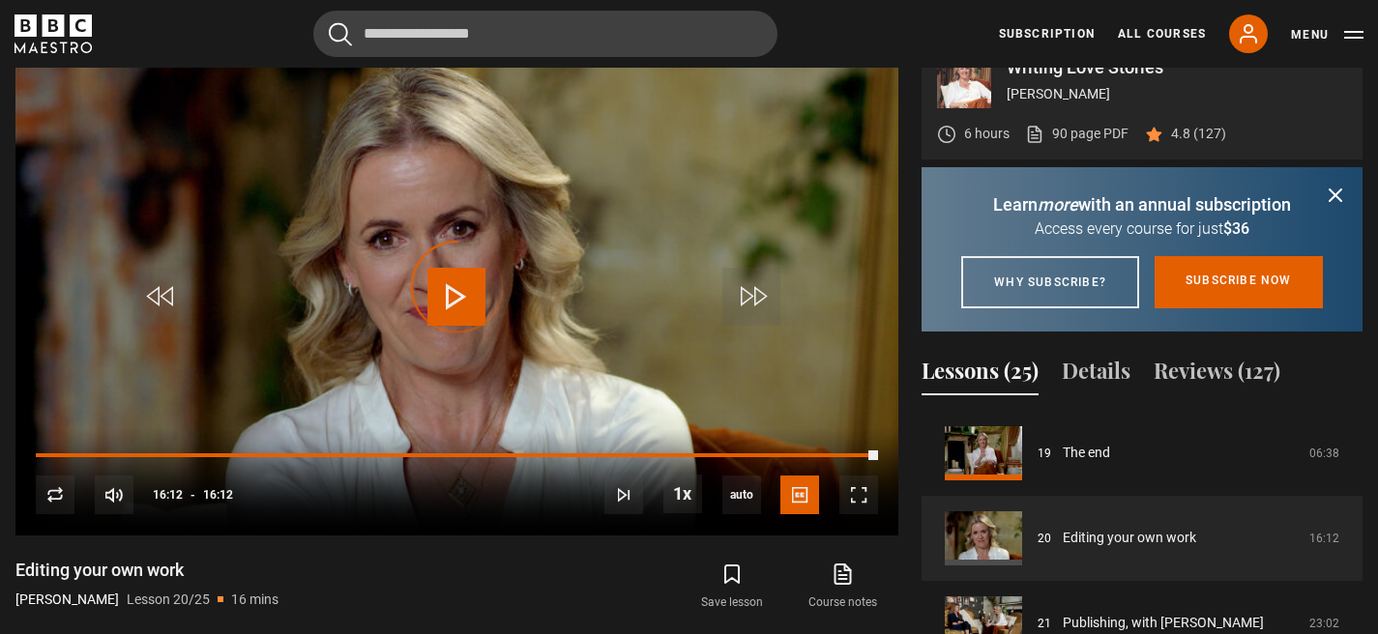
click at [1333, 190] on icon "submit" at bounding box center [1335, 195] width 23 height 23
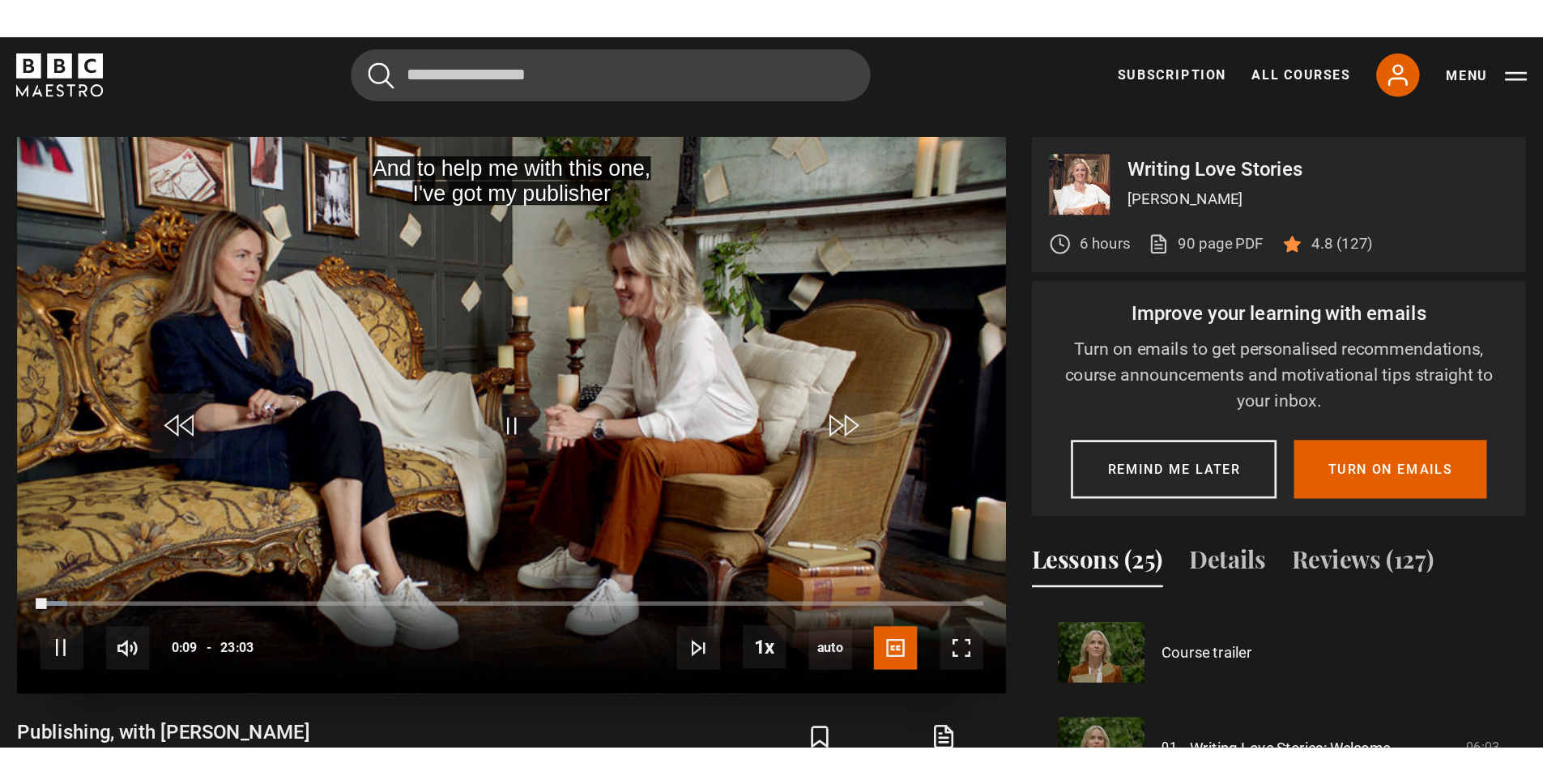
scroll to position [696, 0]
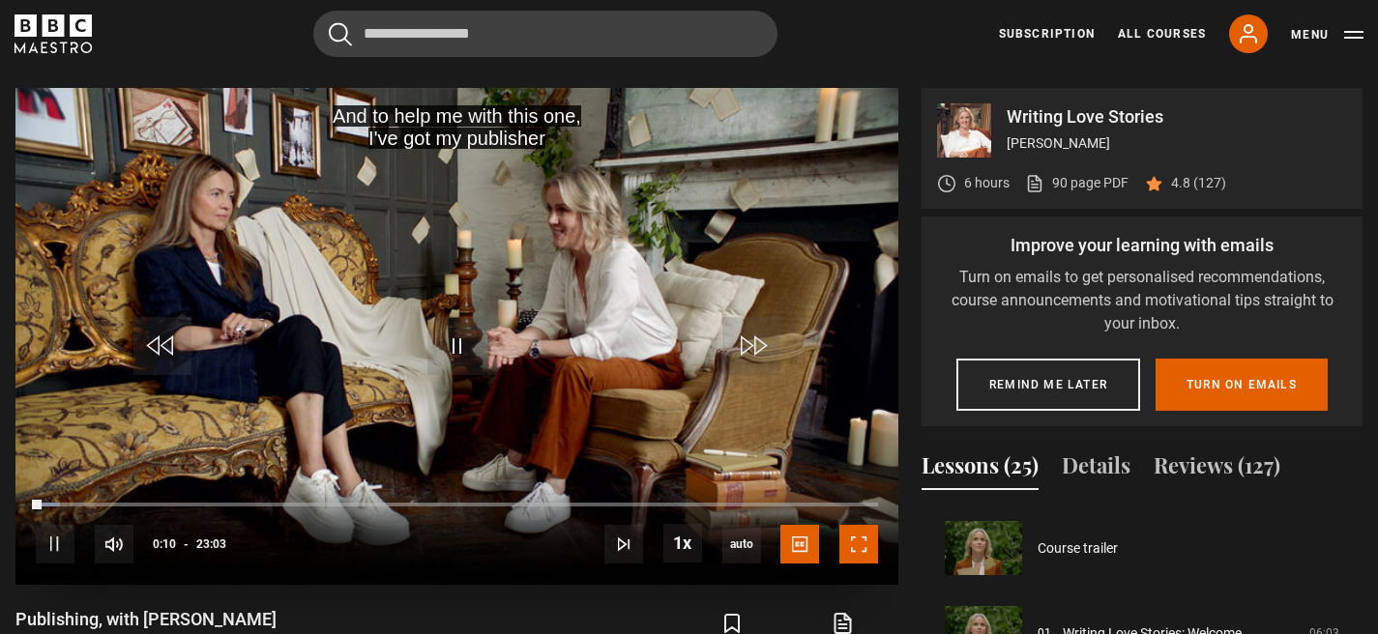
click at [857, 548] on span "Video Player" at bounding box center [858, 544] width 39 height 39
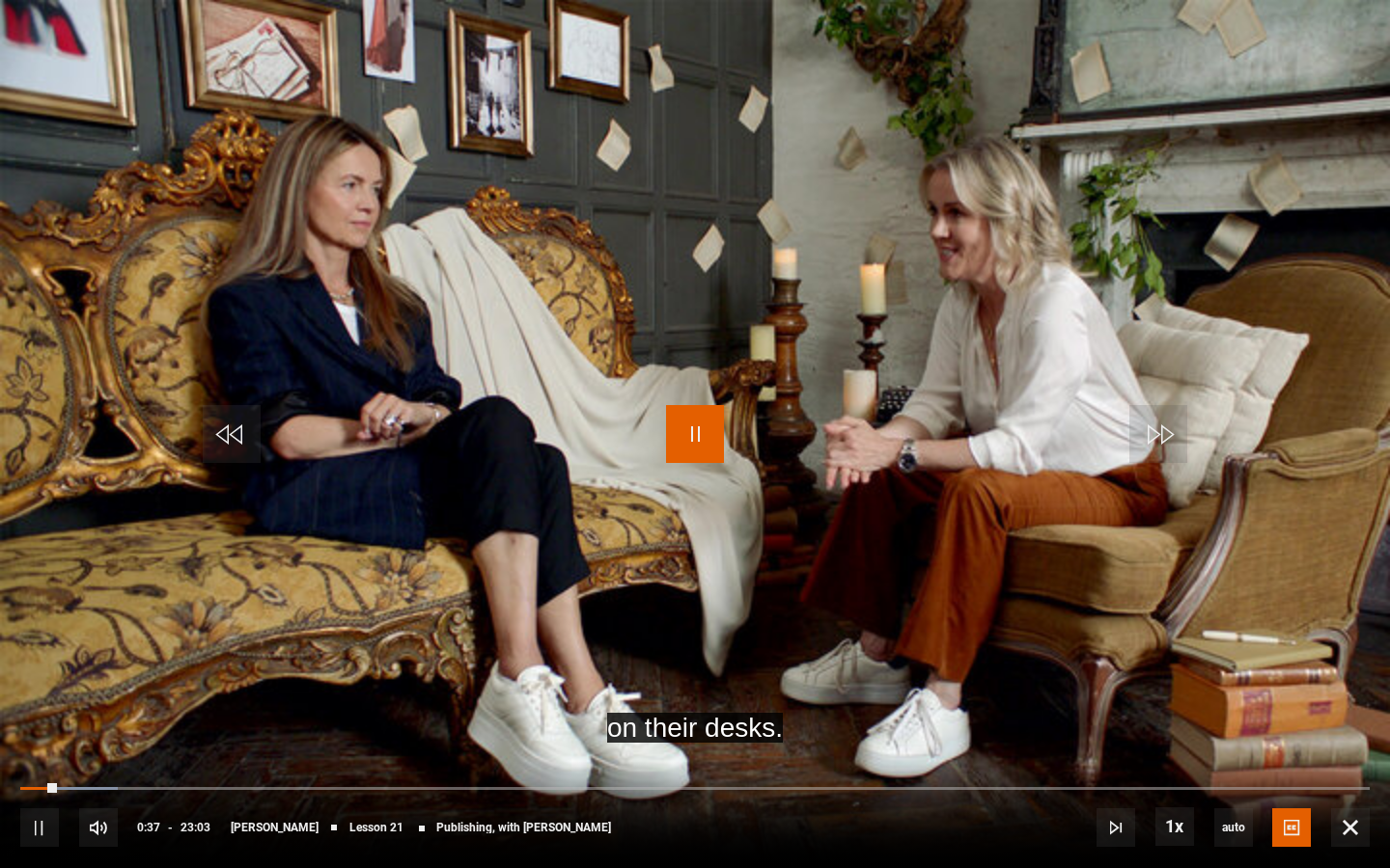
click at [707, 438] on span "Video Player" at bounding box center [695, 434] width 58 height 58
click at [718, 428] on span "Video Player" at bounding box center [695, 434] width 58 height 58
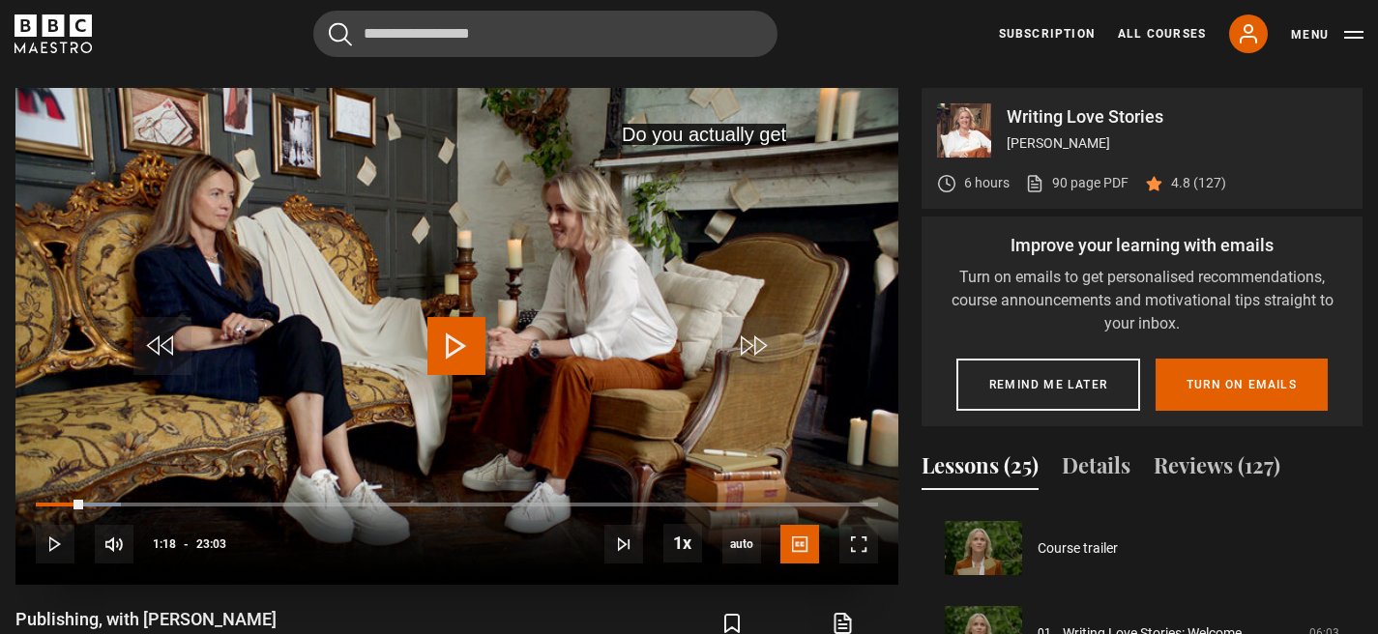
click at [456, 360] on span "Video Player" at bounding box center [456, 346] width 58 height 58
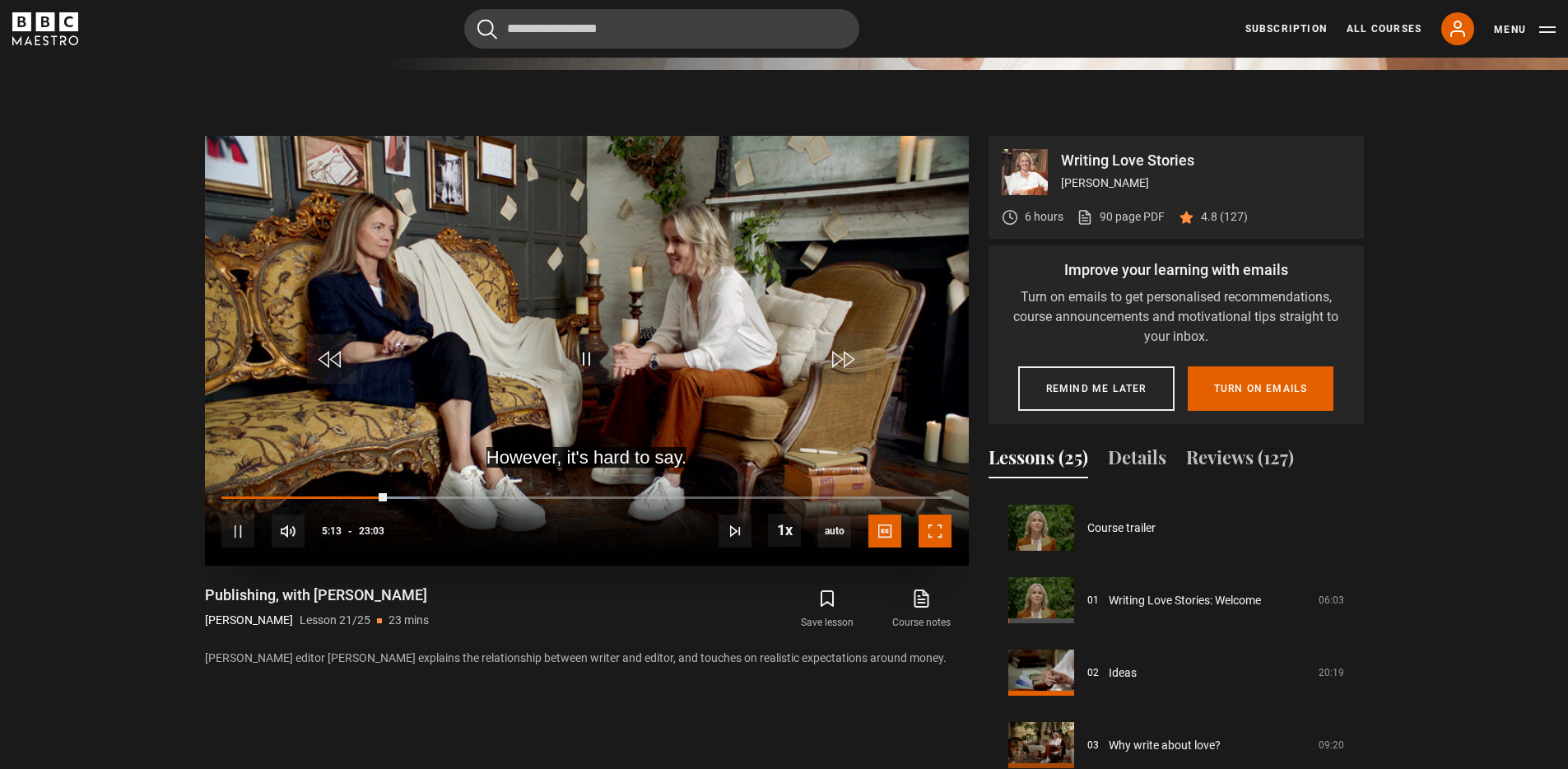
click at [933, 531] on span "Video Player" at bounding box center [935, 531] width 33 height 33
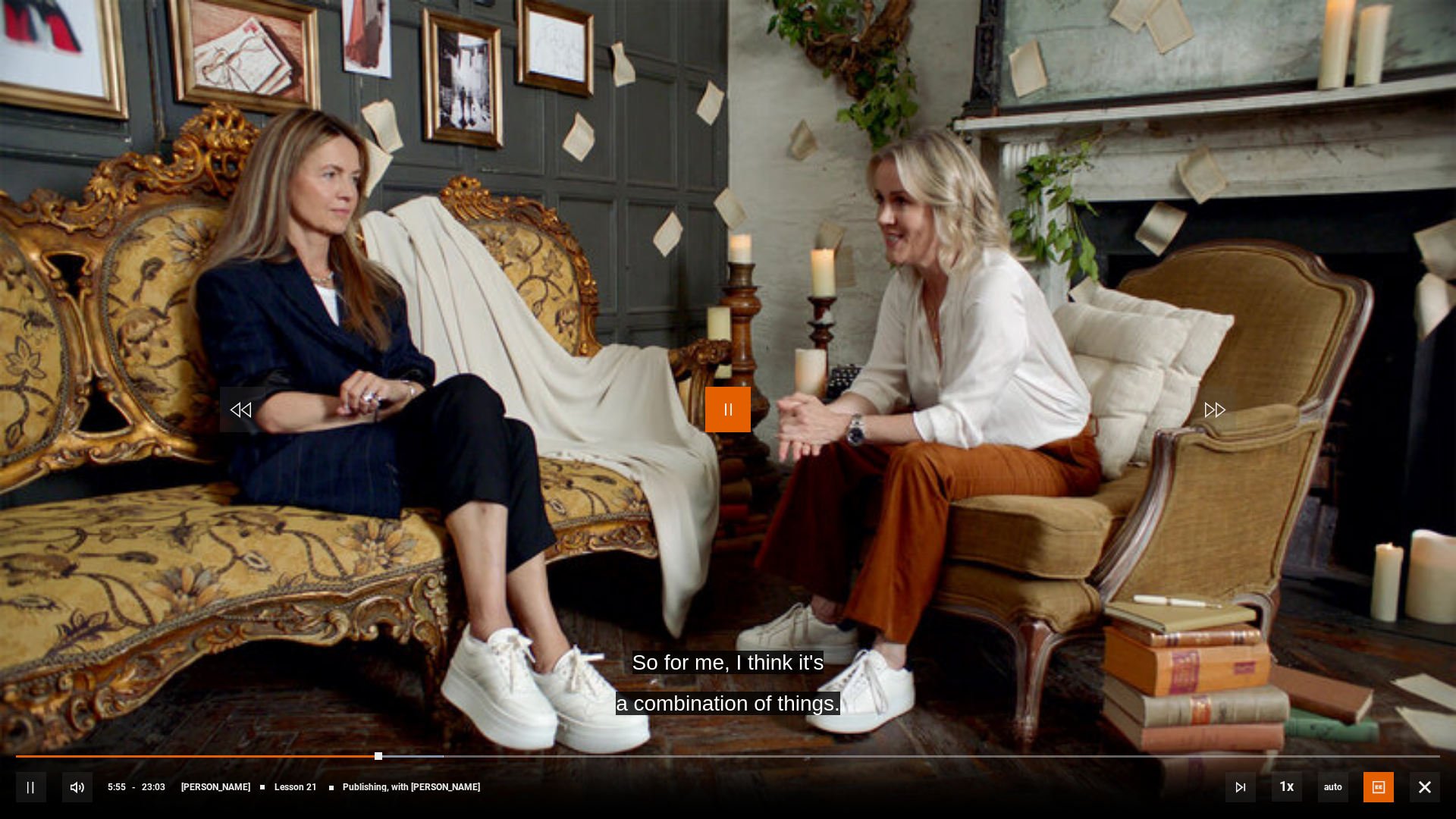
click at [730, 414] on span "Video Player" at bounding box center [728, 410] width 45 height 46
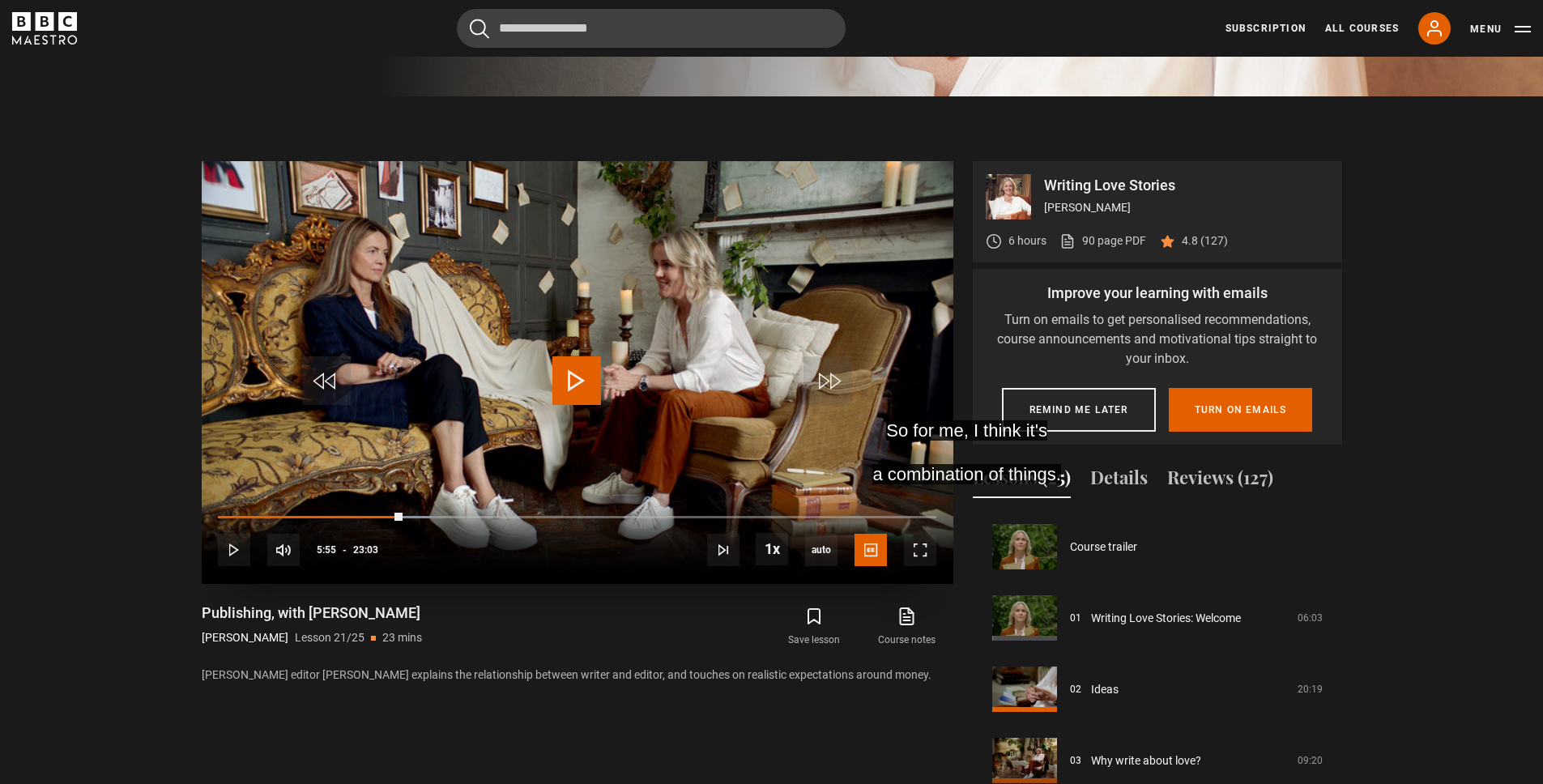
click at [586, 368] on span "Video Player" at bounding box center [577, 381] width 49 height 49
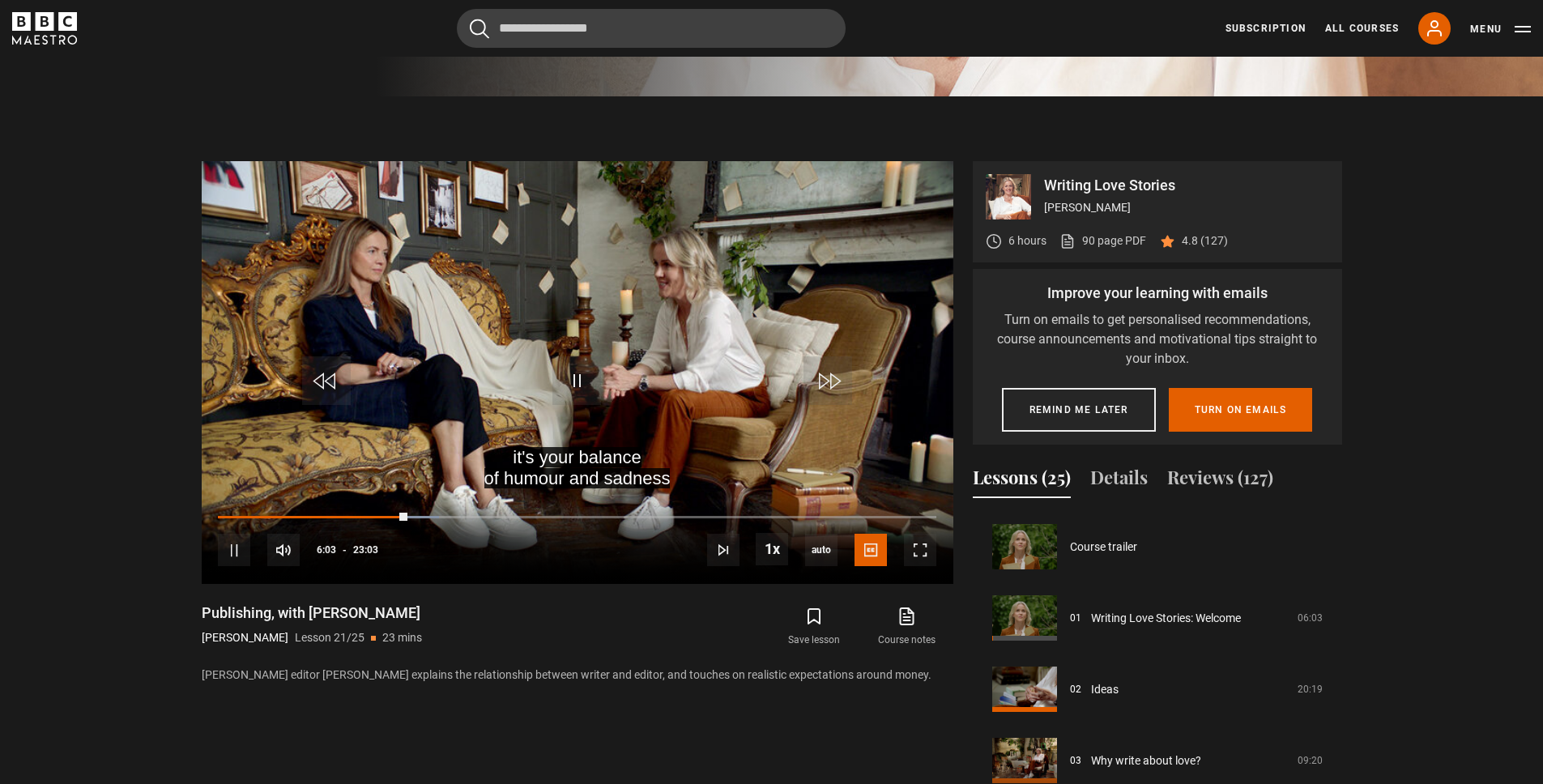
click at [129, 465] on section "Writing Love Stories [PERSON_NAME] 6 hours 90 page PDF (opens in new tab) 4.8 (…" at bounding box center [772, 495] width 1543 height 798
click at [578, 375] on span "Video Player" at bounding box center [577, 381] width 49 height 49
